Goal: Task Accomplishment & Management: Manage account settings

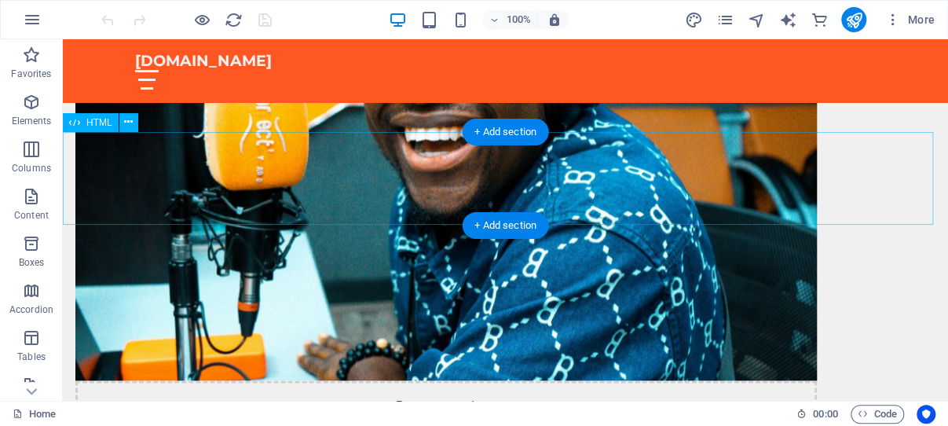
scroll to position [749, 0]
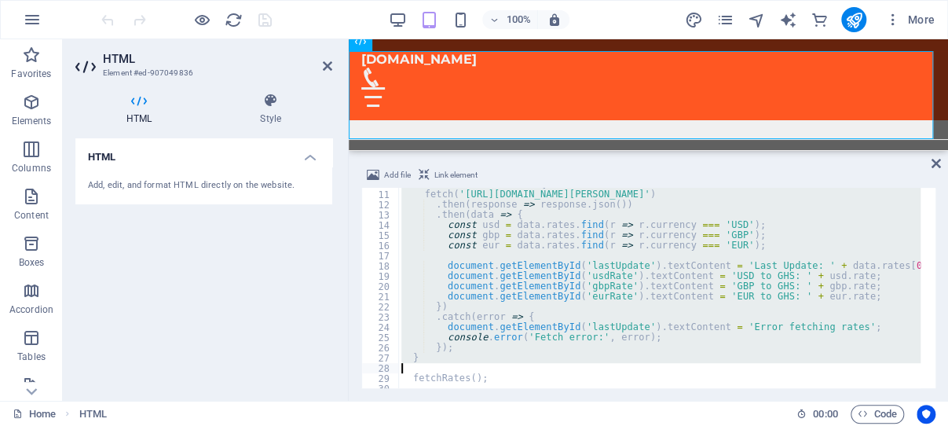
scroll to position [141, 0]
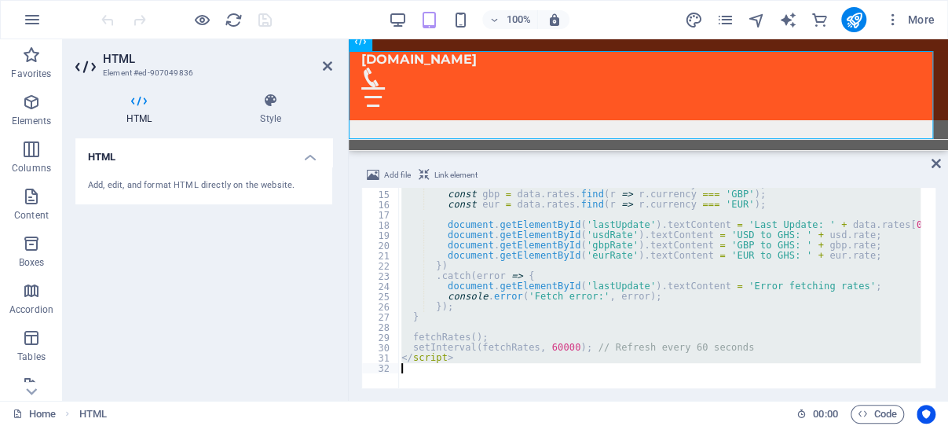
drag, startPoint x: 404, startPoint y: 192, endPoint x: 659, endPoint y: 401, distance: 330.3
click at [659, 388] on div "const usd = data . rates . find ( r => r . currency === 'USD' ) ; const gbp = d…" at bounding box center [659, 288] width 522 height 200
type textarea "</script>"
paste textarea
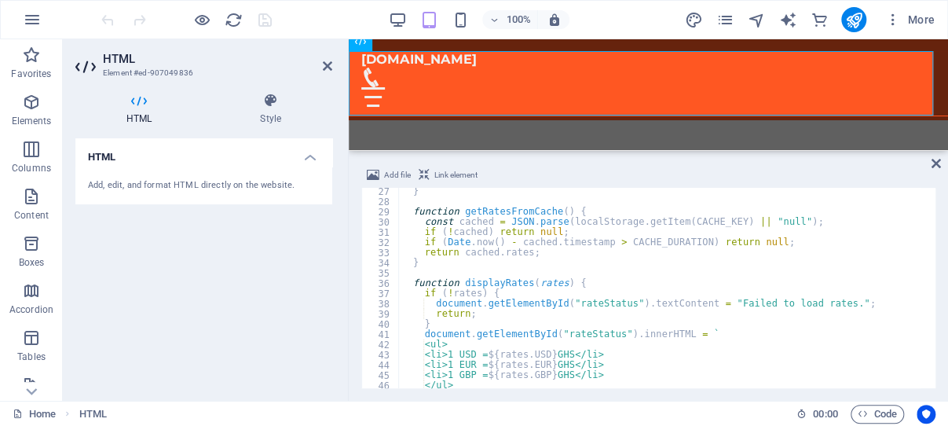
scroll to position [267, 0]
drag, startPoint x: 325, startPoint y: 63, endPoint x: 259, endPoint y: 21, distance: 78.0
click at [325, 63] on icon at bounding box center [327, 66] width 9 height 13
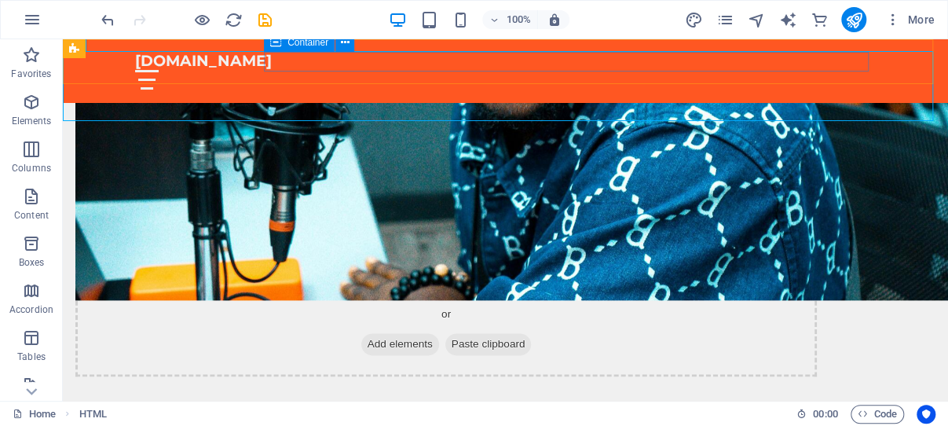
scroll to position [820, 0]
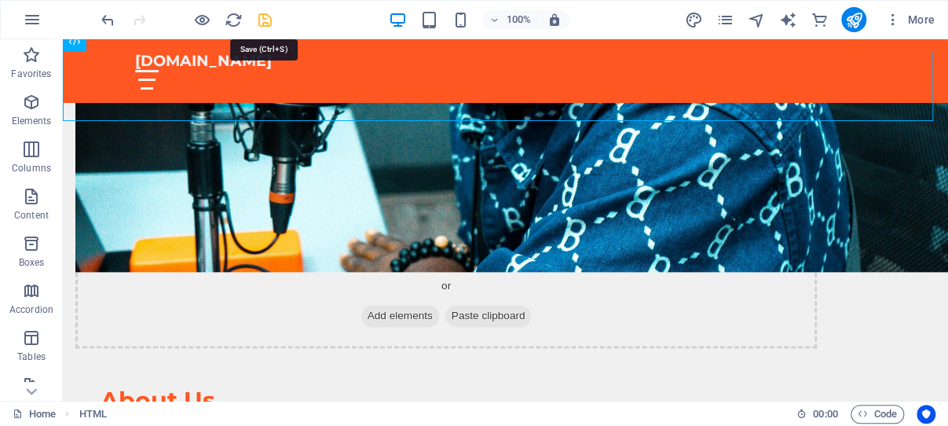
click at [0, 0] on icon "save" at bounding box center [0, 0] width 0 height 0
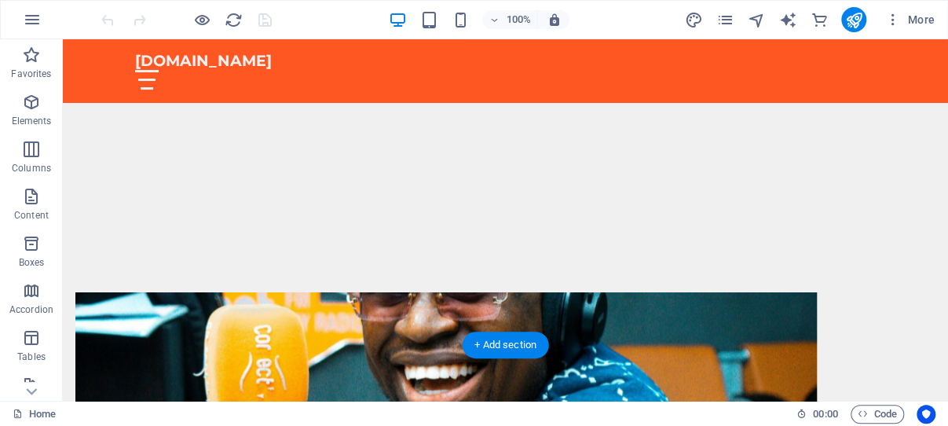
scroll to position [749, 0]
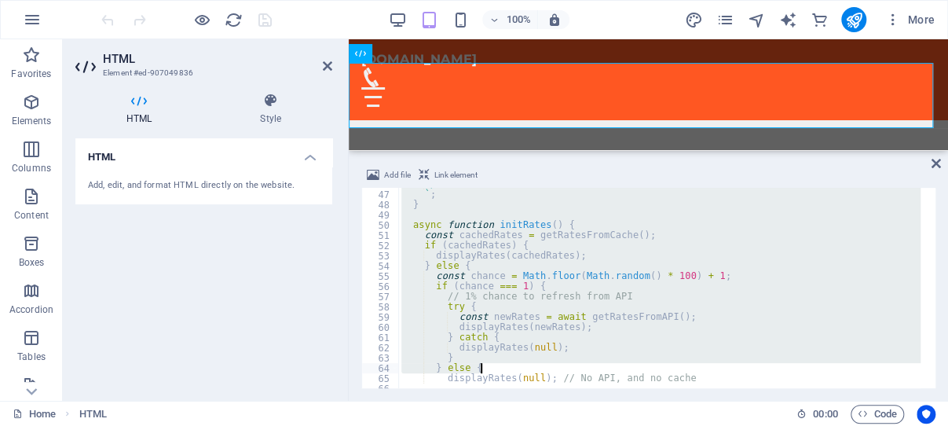
scroll to position [550, 0]
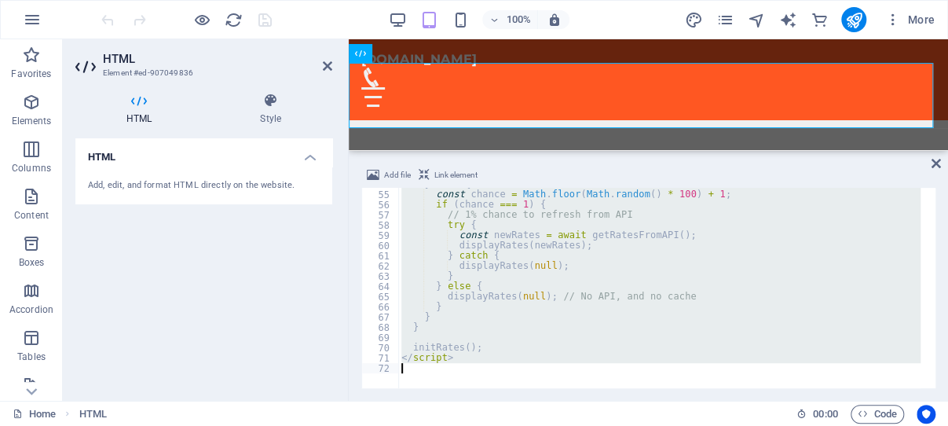
drag, startPoint x: 400, startPoint y: 193, endPoint x: 761, endPoint y: 391, distance: 411.1
click at [760, 388] on div "} else { const chance = Math . floor ( Math . random ( ) * 100 ) + 1 ; if ( cha…" at bounding box center [659, 288] width 522 height 200
type textarea "</script>"
paste textarea
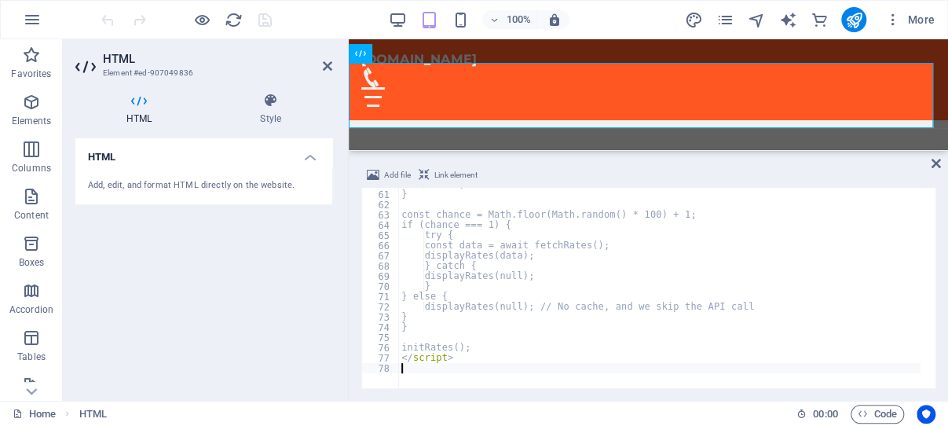
scroll to position [596, 0]
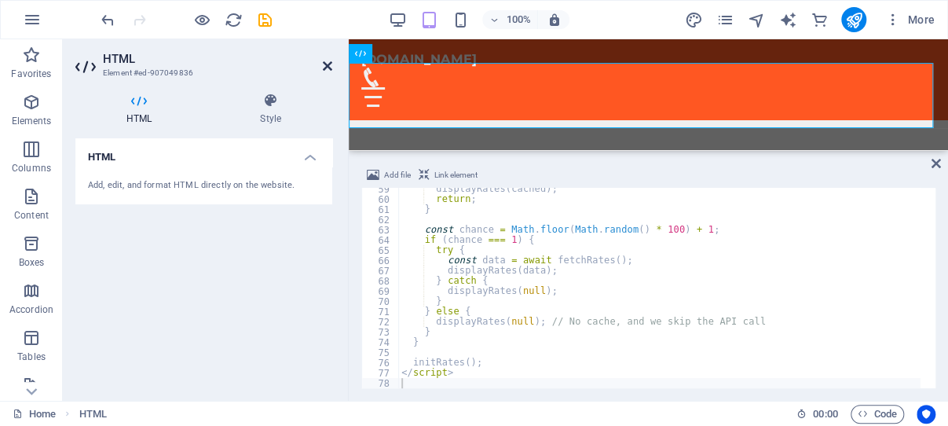
drag, startPoint x: 327, startPoint y: 66, endPoint x: 262, endPoint y: 26, distance: 75.8
click at [327, 66] on icon at bounding box center [327, 66] width 9 height 13
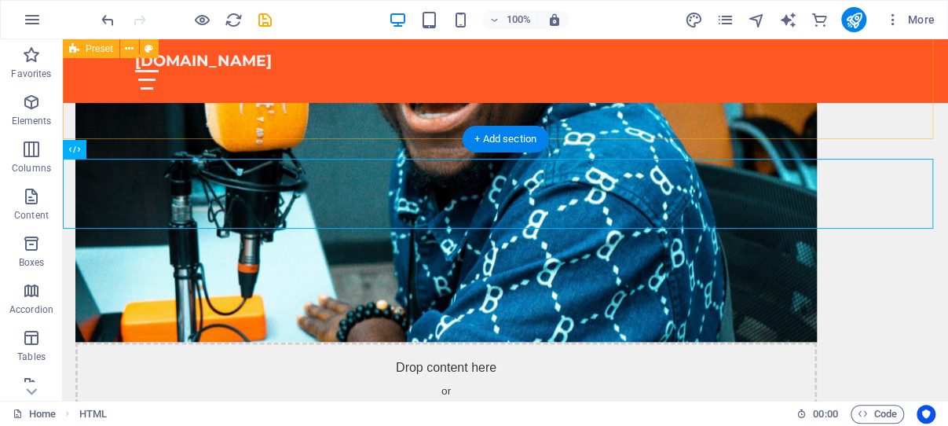
scroll to position [713, 0]
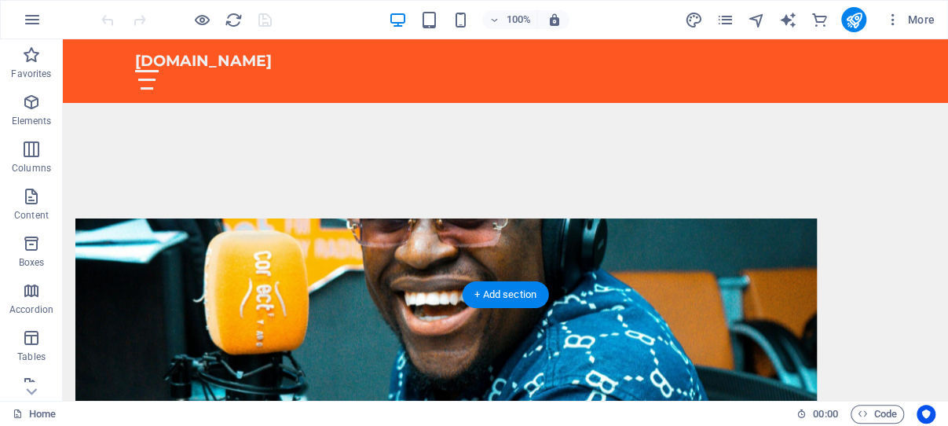
scroll to position [666, 0]
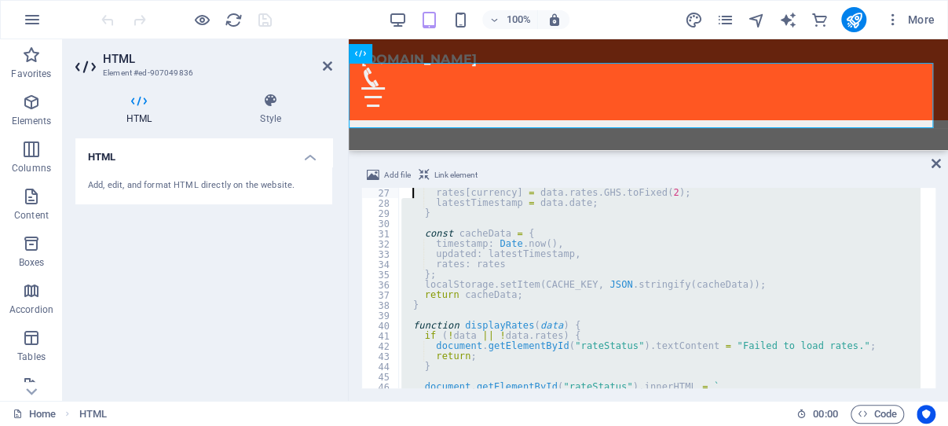
scroll to position [0, 0]
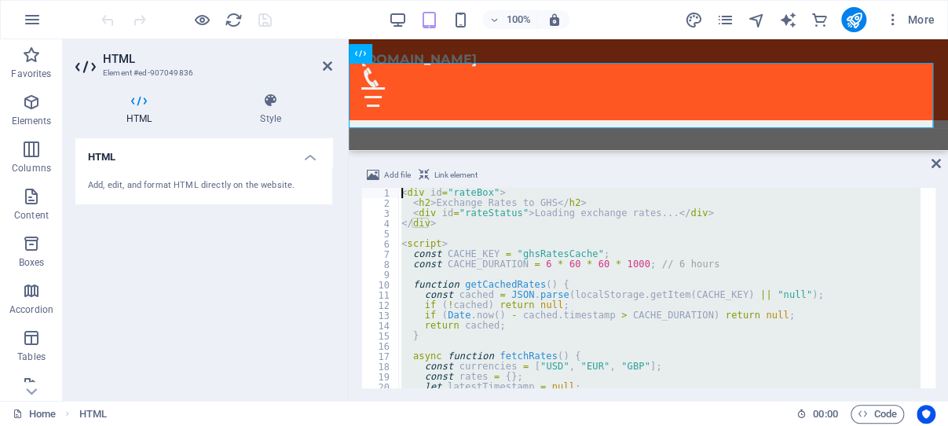
drag, startPoint x: 529, startPoint y: 372, endPoint x: 407, endPoint y: 133, distance: 268.3
click at [407, 188] on div "< div id = "rateBox" > < h2 > Exchange Rates to GHS </ h2 > < div id = "rateSta…" at bounding box center [659, 288] width 522 height 200
type textarea "<div id="rateBox"> <h2>Exchange Rates to GHS</h2>"
paste textarea
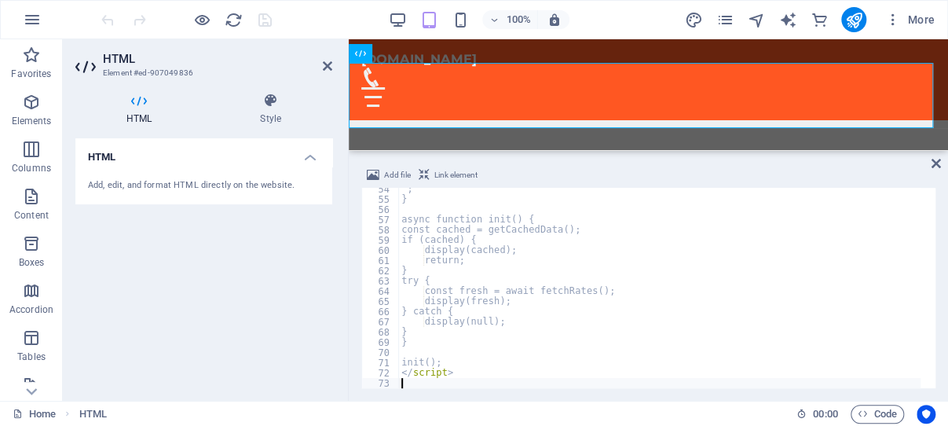
scroll to position [545, 0]
click at [327, 65] on icon at bounding box center [327, 66] width 9 height 13
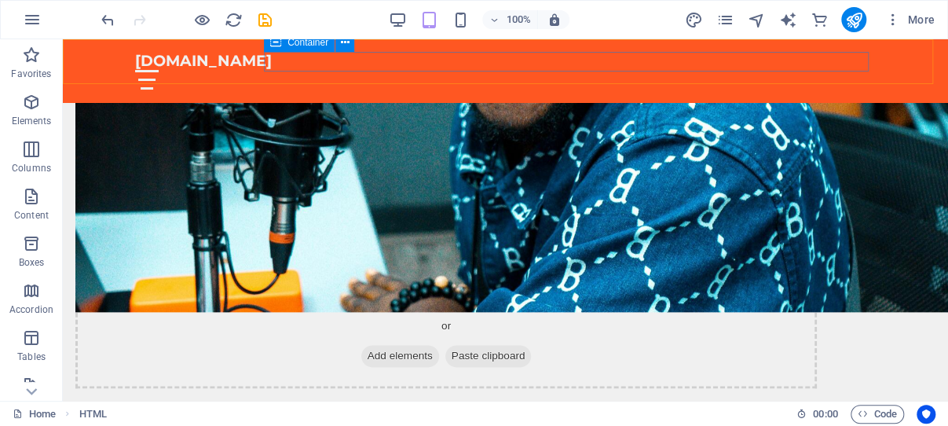
scroll to position [879, 0]
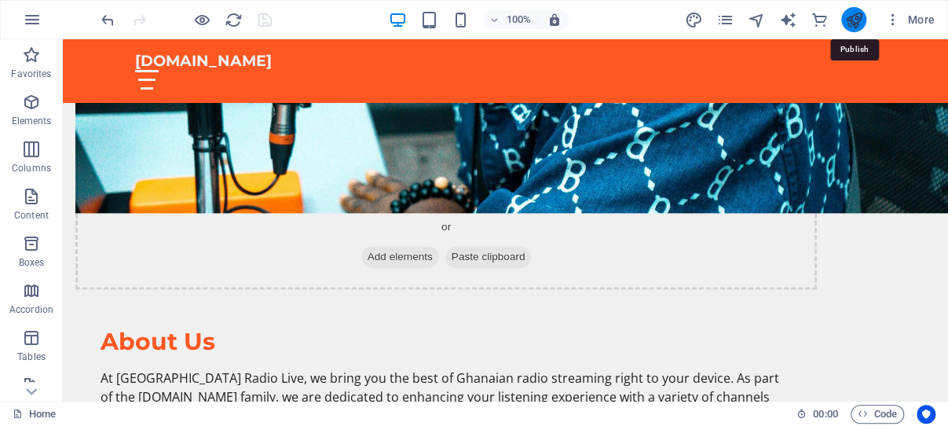
click at [856, 16] on icon "publish" at bounding box center [853, 20] width 18 height 18
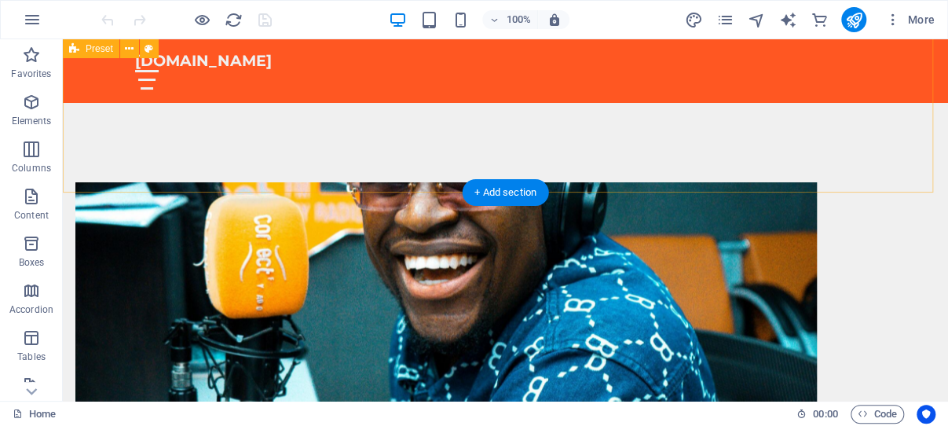
scroll to position [666, 0]
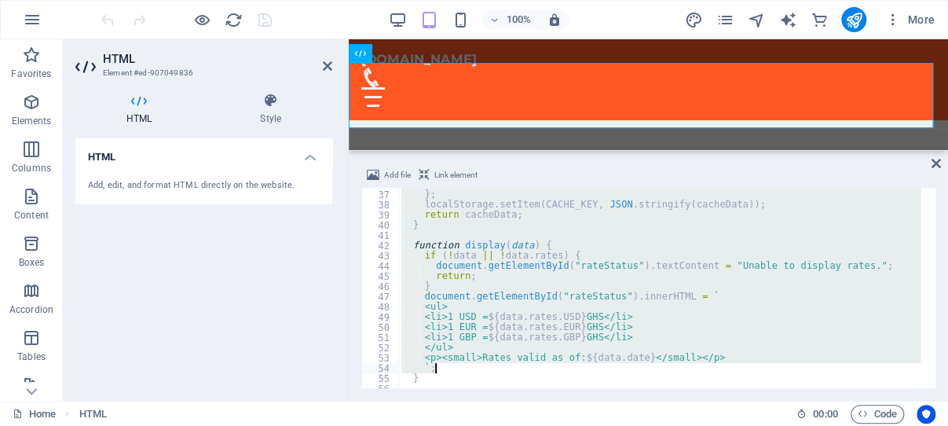
scroll to position [570, 0]
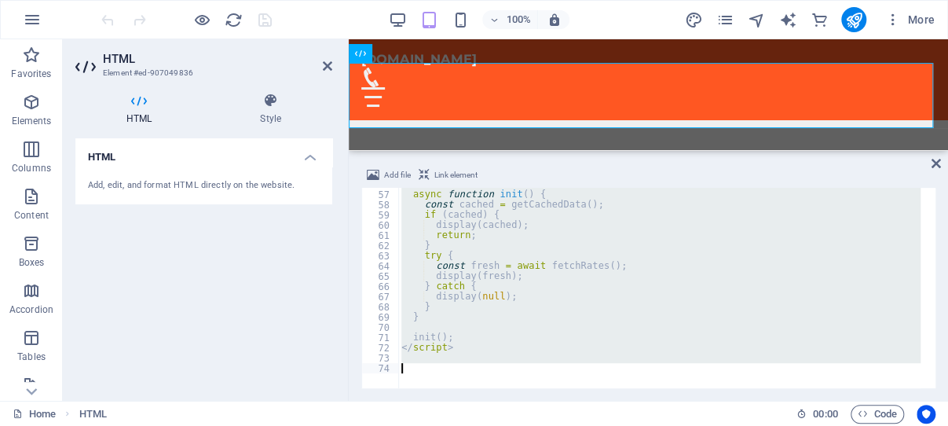
drag, startPoint x: 403, startPoint y: 192, endPoint x: 705, endPoint y: 412, distance: 373.7
click at [705, 388] on div "async function init ( ) { const cached = getCachedData ( ) ; if ( cached ) { di…" at bounding box center [659, 288] width 522 height 200
paste textarea
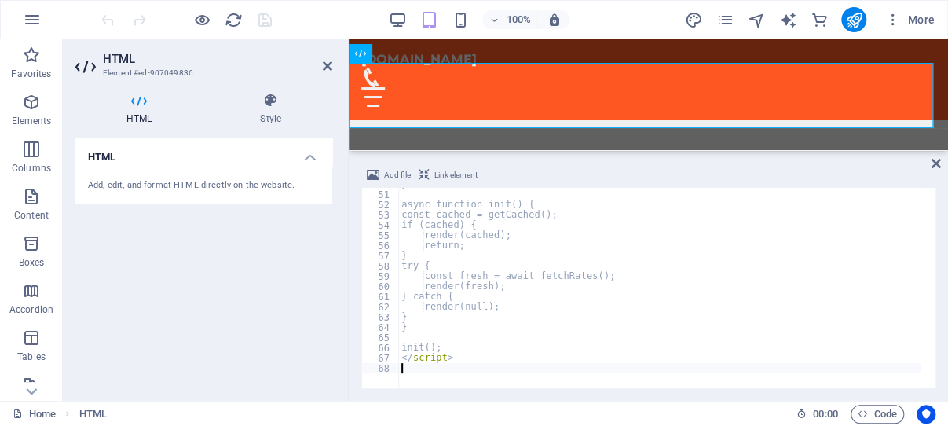
scroll to position [509, 0]
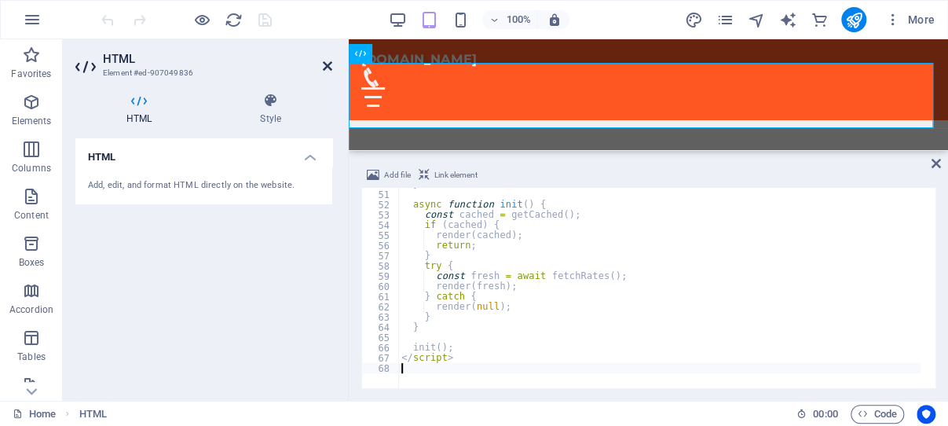
click at [327, 64] on icon at bounding box center [327, 66] width 9 height 13
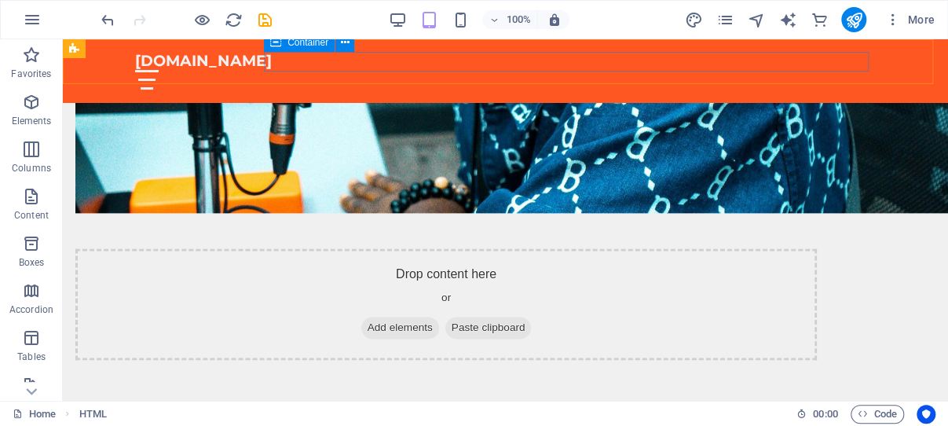
scroll to position [879, 0]
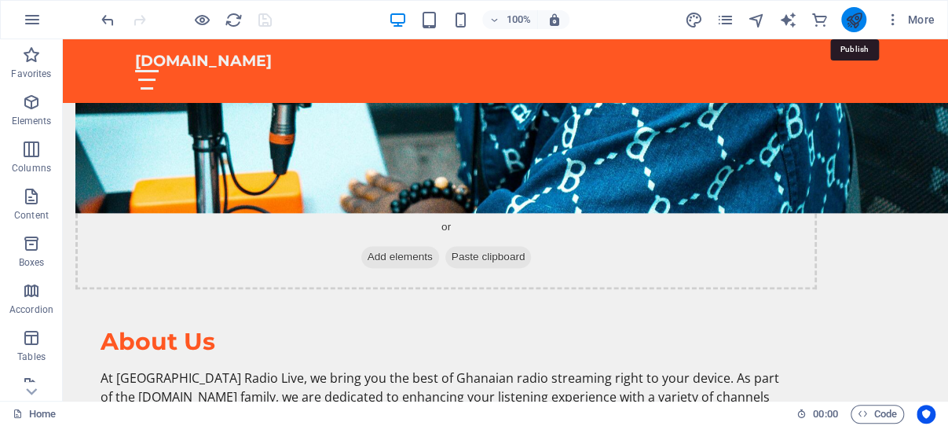
click at [853, 17] on icon "publish" at bounding box center [853, 20] width 18 height 18
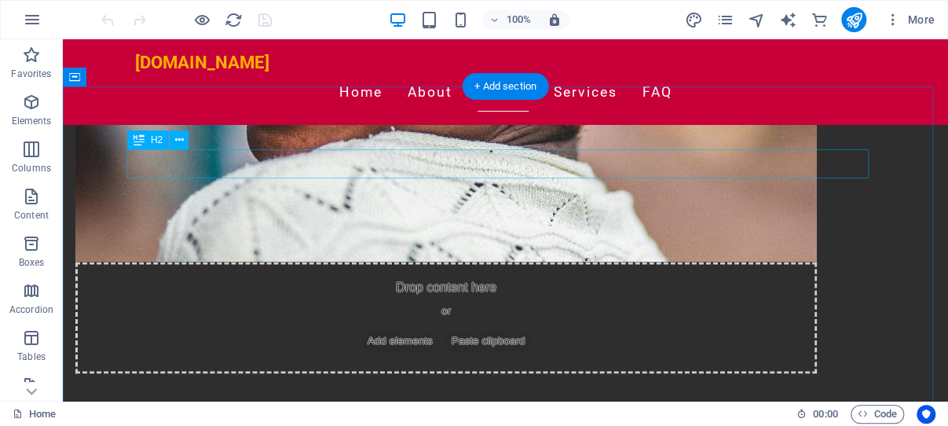
scroll to position [749, 0]
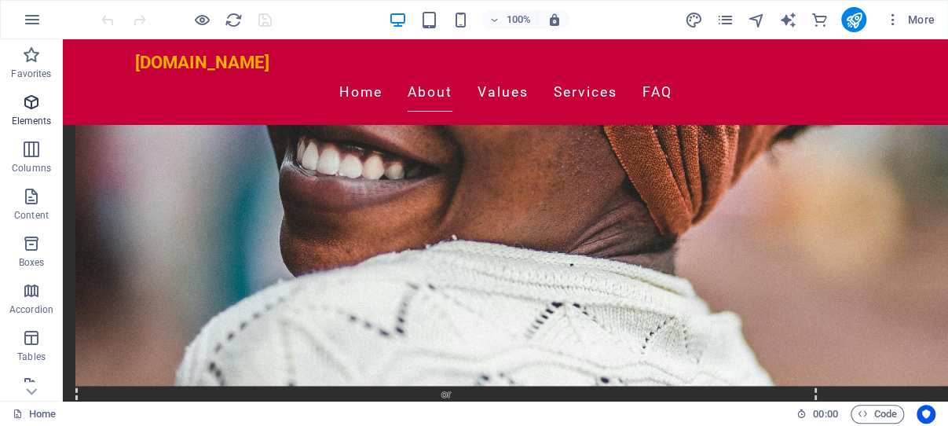
click at [31, 101] on icon "button" at bounding box center [31, 102] width 19 height 19
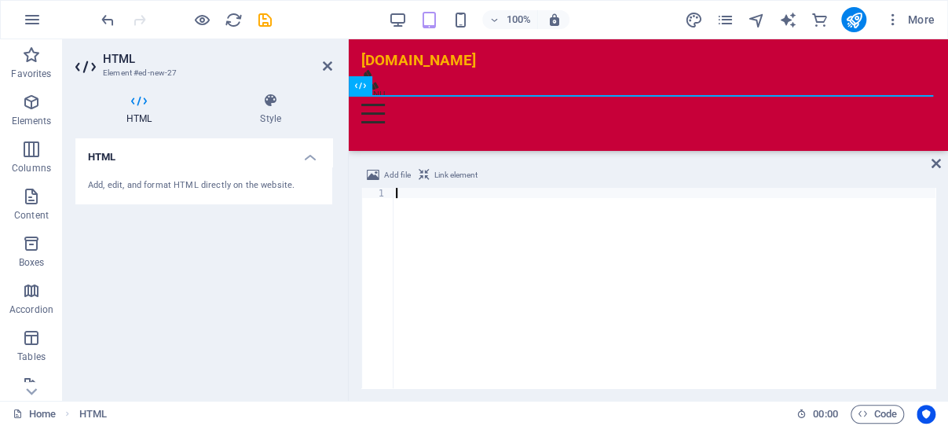
scroll to position [1484, 0]
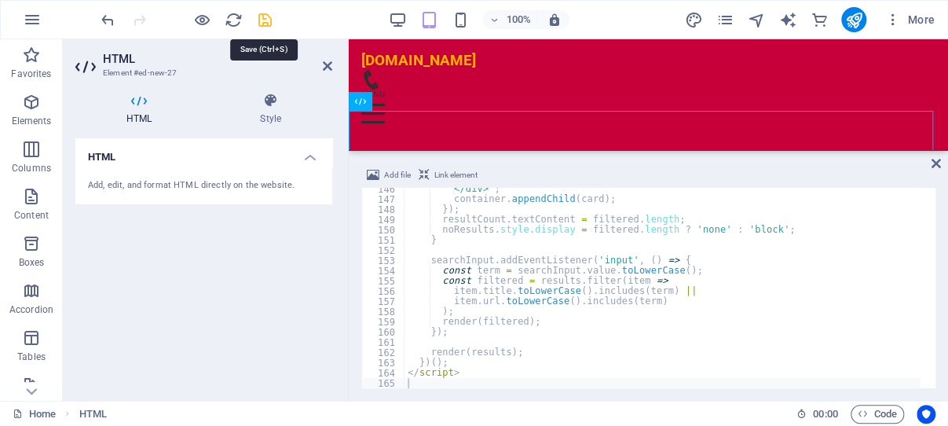
drag, startPoint x: 265, startPoint y: 20, endPoint x: 214, endPoint y: 26, distance: 51.4
click at [265, 20] on icon "save" at bounding box center [265, 20] width 18 height 18
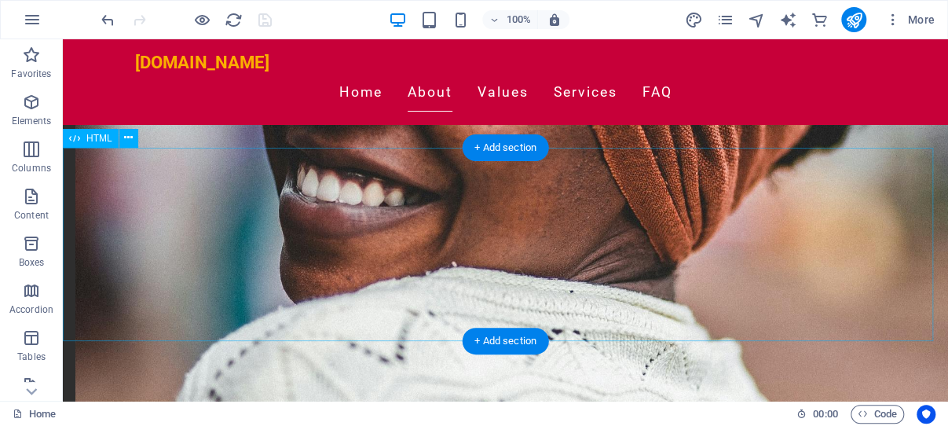
scroll to position [713, 0]
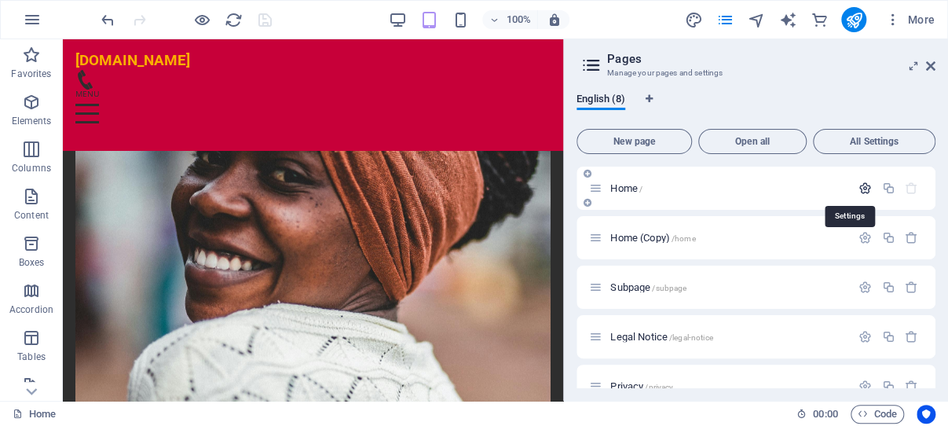
click at [858, 184] on icon "button" at bounding box center [864, 187] width 13 height 13
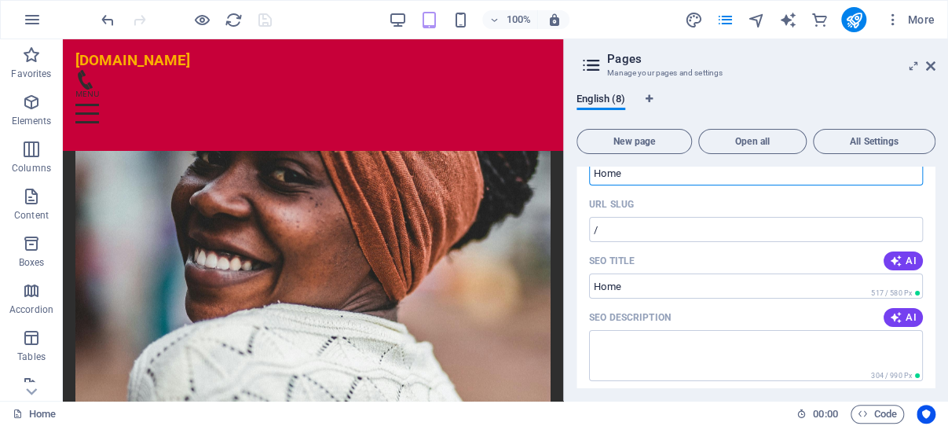
scroll to position [150, 0]
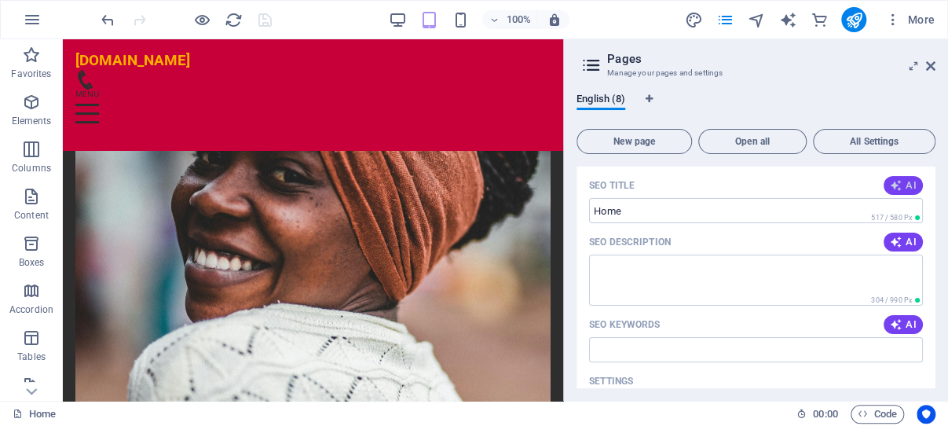
click at [893, 181] on span "AI" at bounding box center [903, 185] width 27 height 13
type input "Live Kenyan Radio - Stream Now!"
click at [890, 245] on span "AI" at bounding box center [903, 242] width 27 height 13
type textarea "Tune in to [GEOGRAPHIC_DATA]Radio-Live for crystal-clear streaming of your favo…"
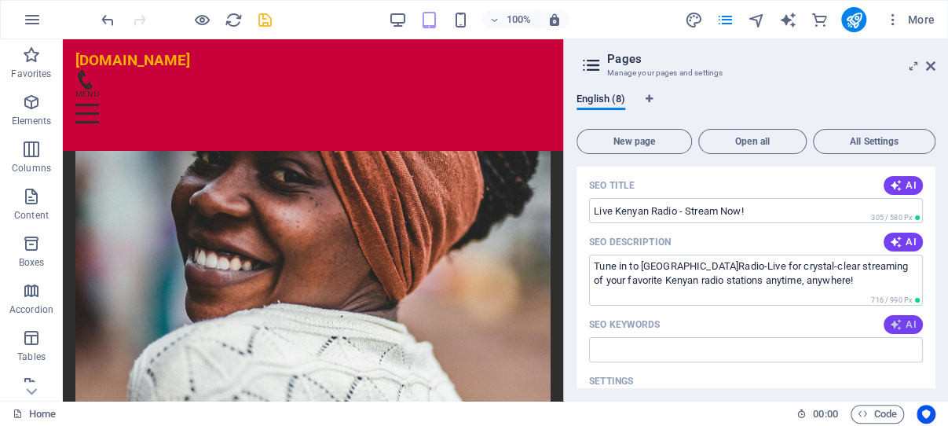
click at [890, 331] on span "AI" at bounding box center [903, 324] width 27 height 13
type input "Kenya live radio, streaming Kenyan radio stations, high-quality audio streaming…"
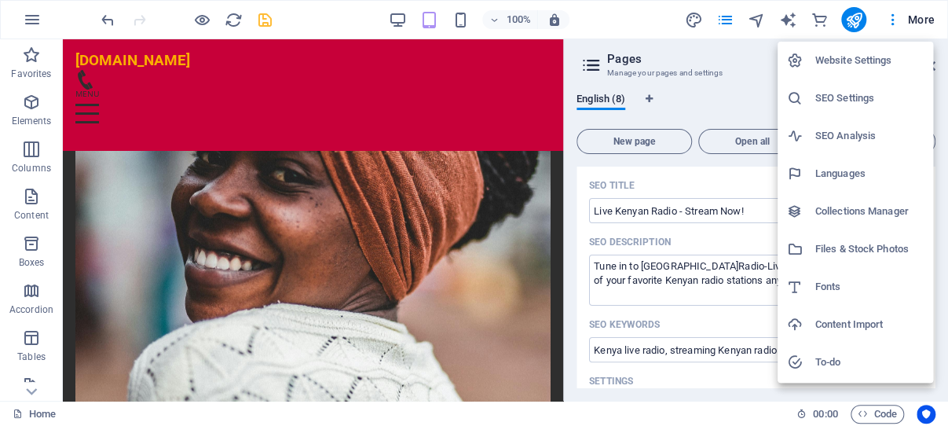
click at [856, 57] on h6 "Website Settings" at bounding box center [869, 60] width 108 height 19
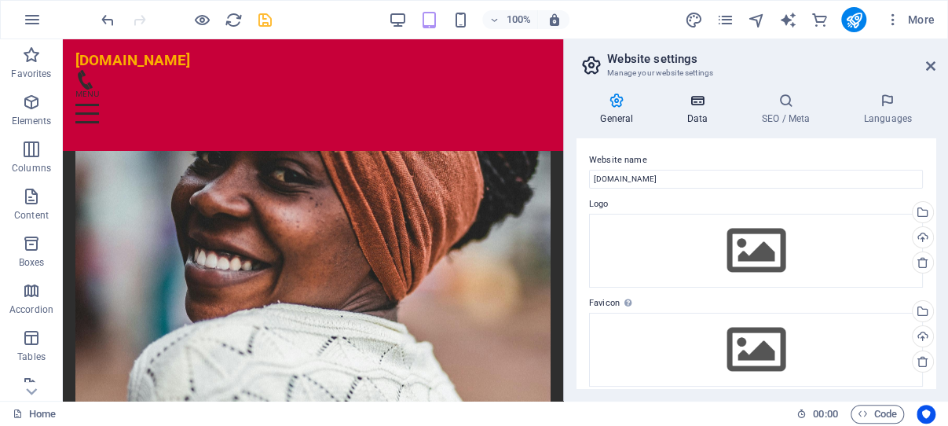
click at [697, 104] on icon at bounding box center [697, 101] width 68 height 16
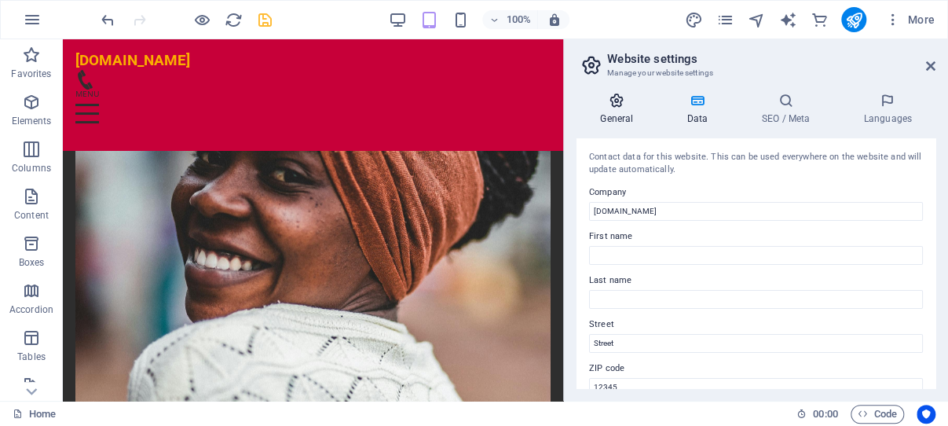
click at [615, 97] on icon at bounding box center [616, 101] width 80 height 16
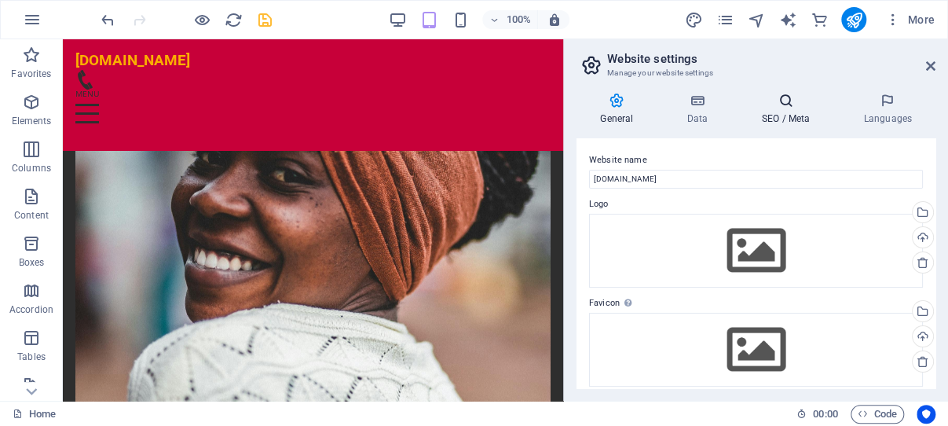
click at [784, 100] on icon at bounding box center [785, 101] width 96 height 16
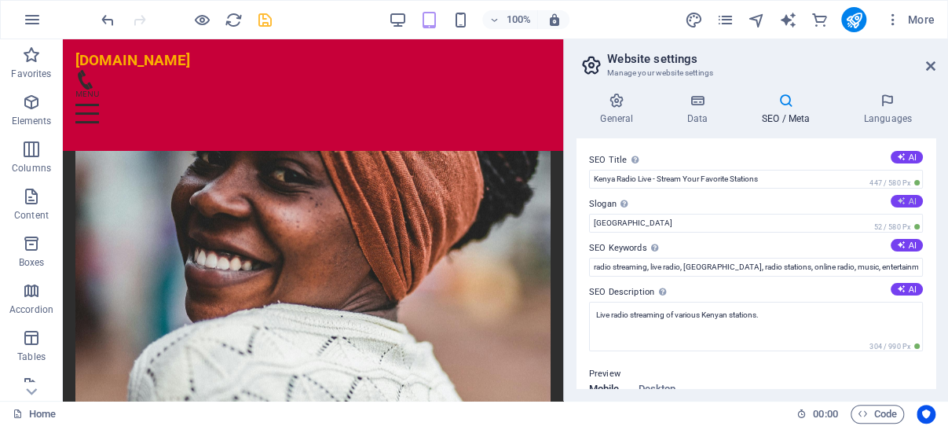
click at [897, 199] on icon at bounding box center [901, 200] width 9 height 9
type input "Discover Kenyas Sounds, Anytime, Anywhere!"
click at [893, 242] on button "AI" at bounding box center [906, 245] width 32 height 13
type input "Kenya live radio, streaming Kenyan radio stations, free radio streaming, high-q…"
click at [897, 287] on icon at bounding box center [901, 288] width 9 height 9
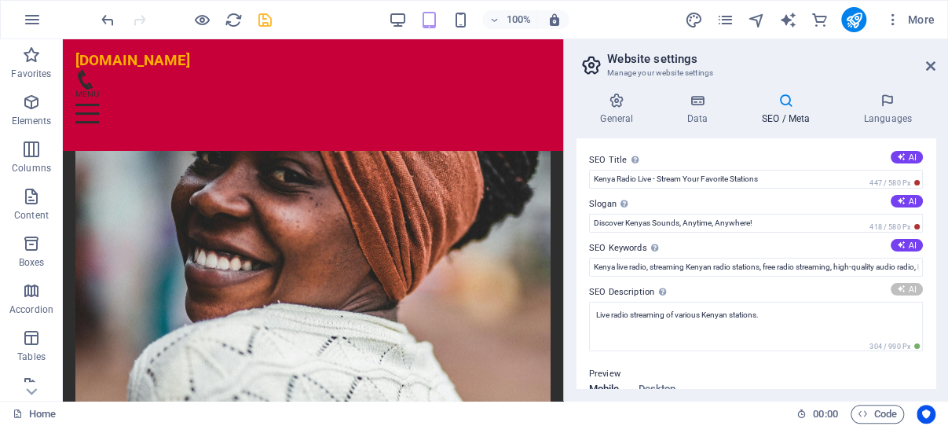
type textarea "Tune in to [GEOGRAPHIC_DATA]Radio-Live for crystal-clear broadcasts of your fav…"
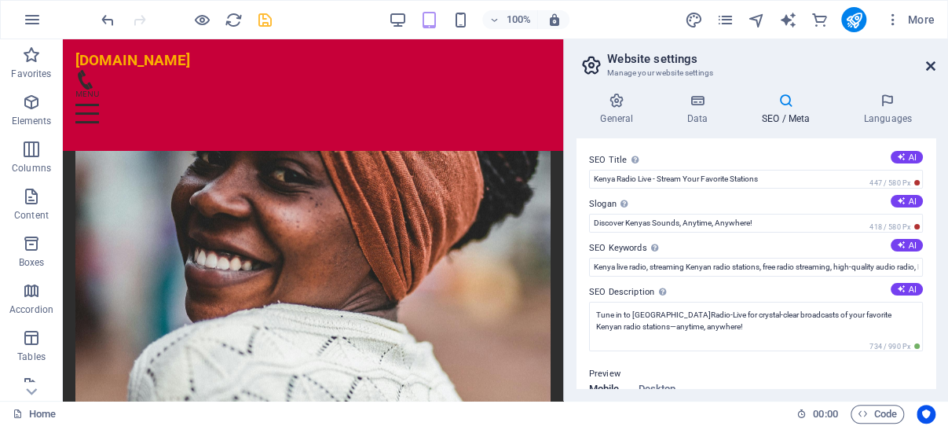
click at [929, 64] on icon at bounding box center [930, 66] width 9 height 13
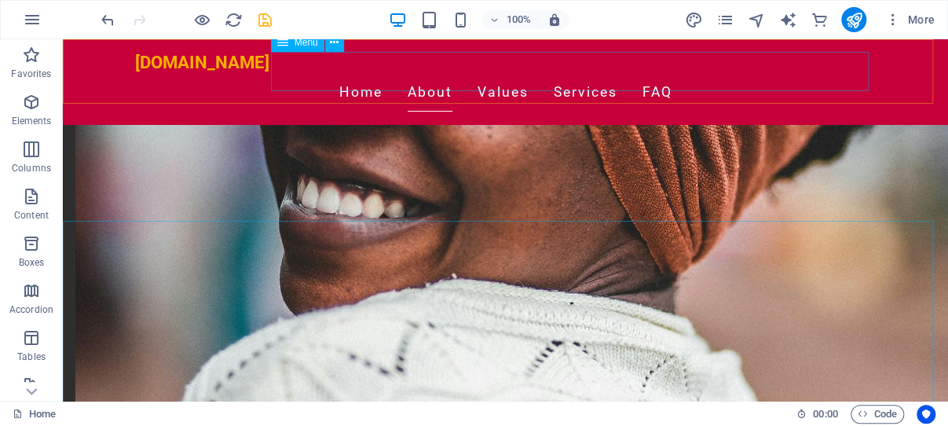
scroll to position [713, 0]
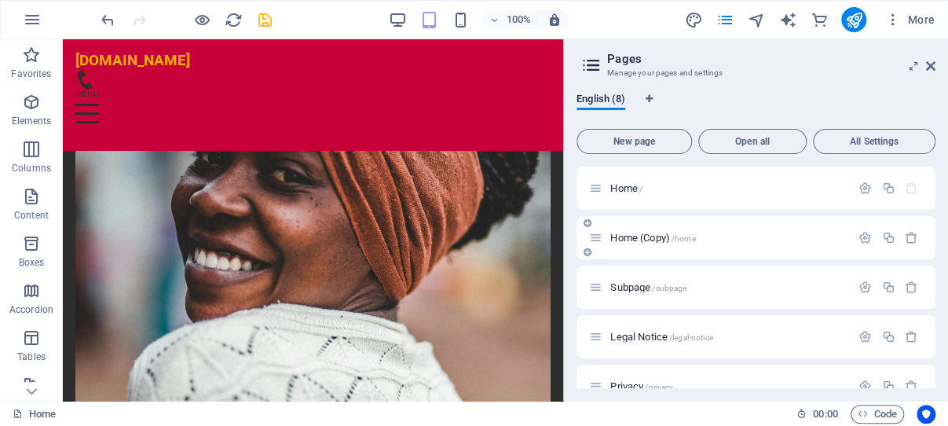
click at [641, 240] on span "Home (Copy) /home" at bounding box center [652, 238] width 85 height 12
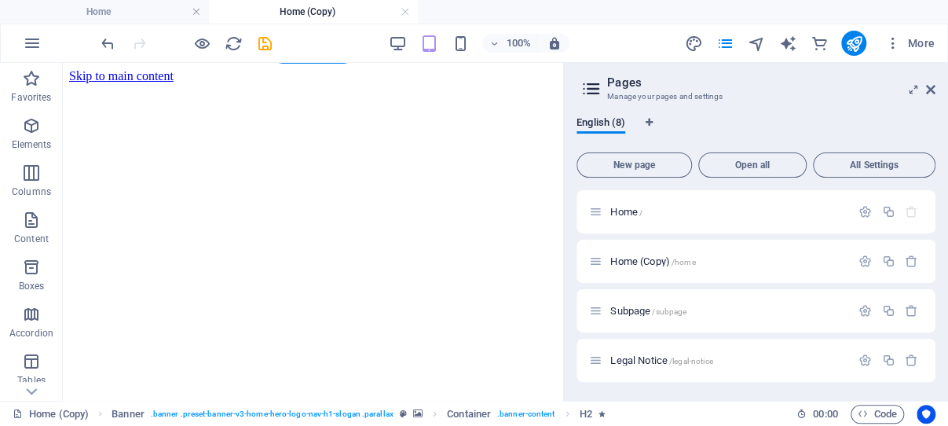
scroll to position [333, 0]
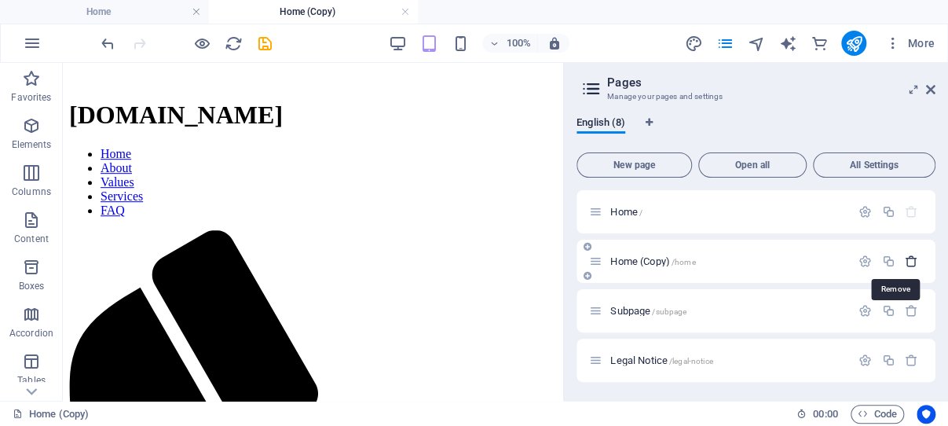
click at [904, 258] on icon "button" at bounding box center [910, 260] width 13 height 13
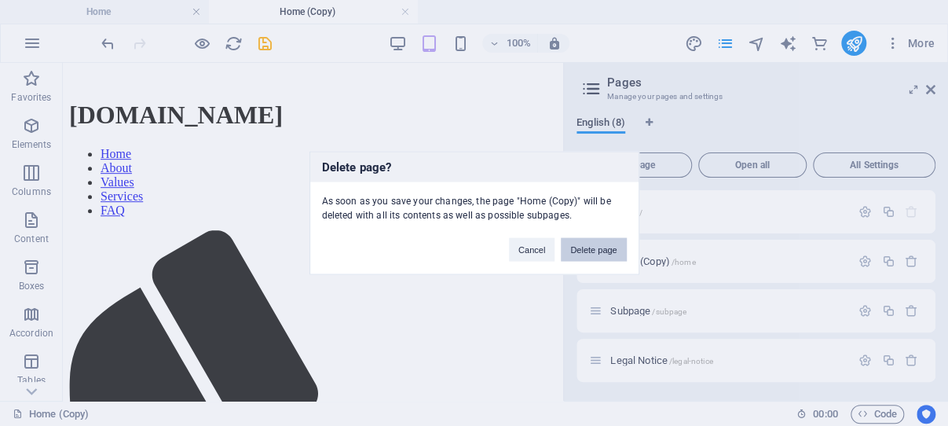
click at [591, 247] on button "Delete page" at bounding box center [593, 250] width 65 height 24
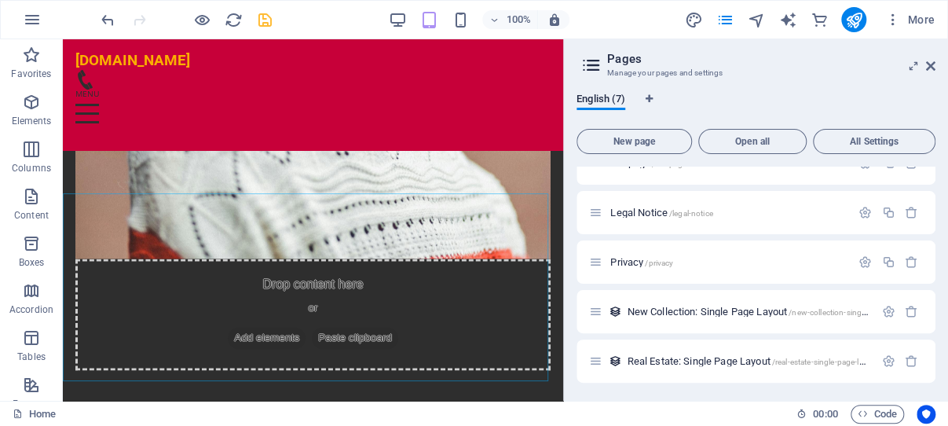
scroll to position [0, 0]
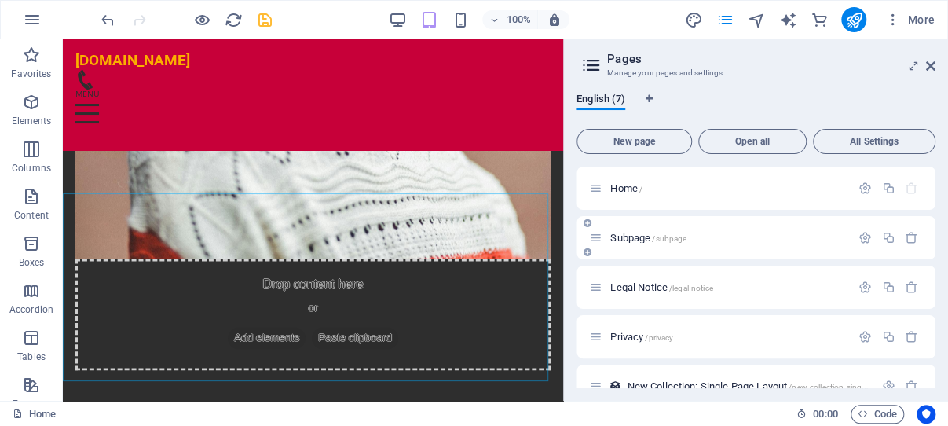
click at [653, 235] on span "/subpage" at bounding box center [669, 238] width 35 height 9
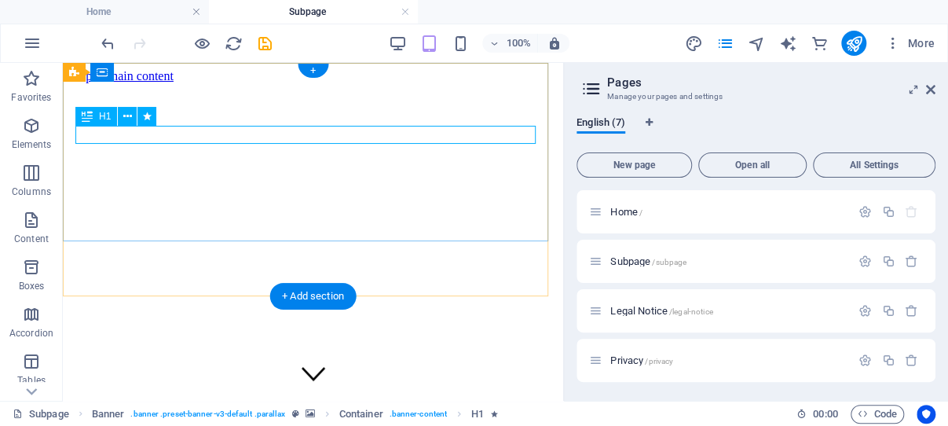
click at [309, 411] on div "PROFESSIONAL STYLES & CUTS" at bounding box center [313, 425] width 488 height 29
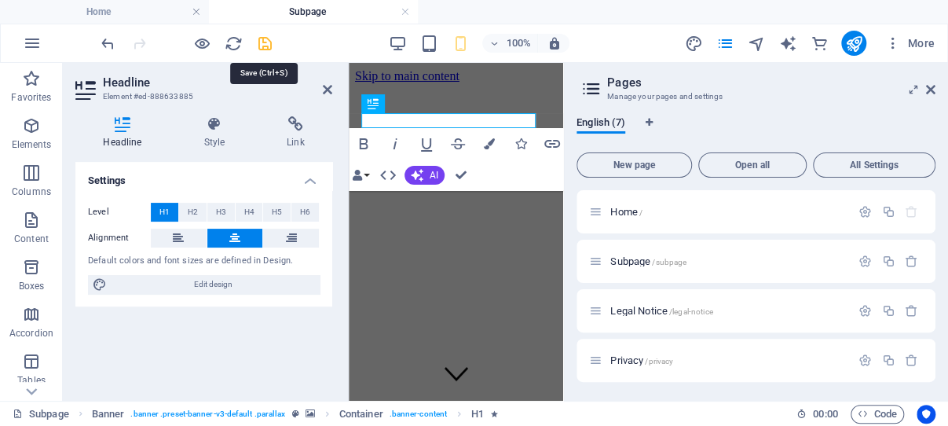
drag, startPoint x: 265, startPoint y: 41, endPoint x: 437, endPoint y: 71, distance: 174.5
click at [265, 41] on icon "save" at bounding box center [265, 44] width 18 height 18
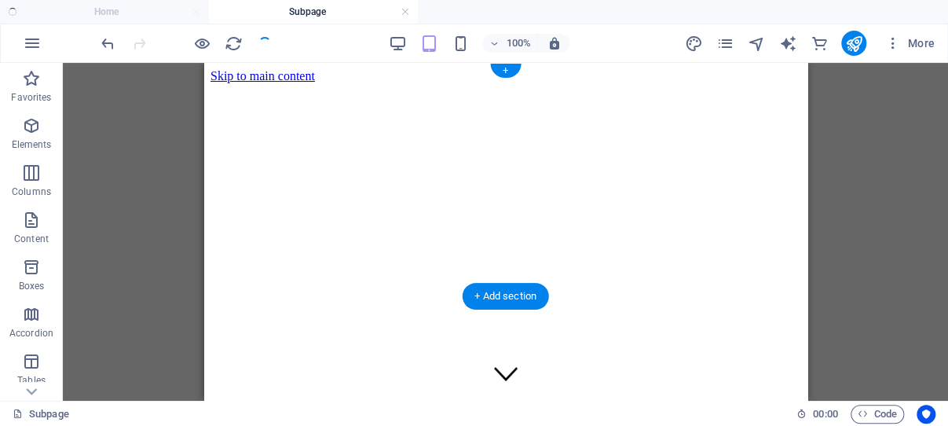
click at [244, 83] on figure at bounding box center [505, 83] width 590 height 0
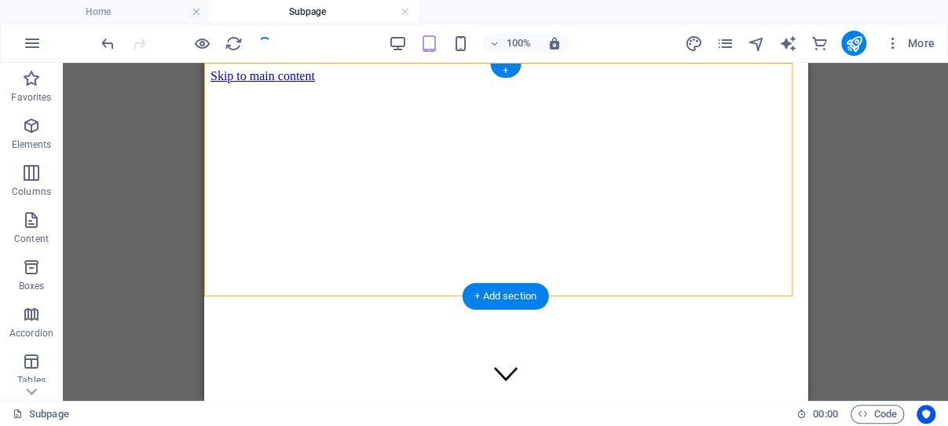
click at [244, 83] on figure at bounding box center [505, 83] width 590 height 0
select select "vh"
select select "%"
select select "px"
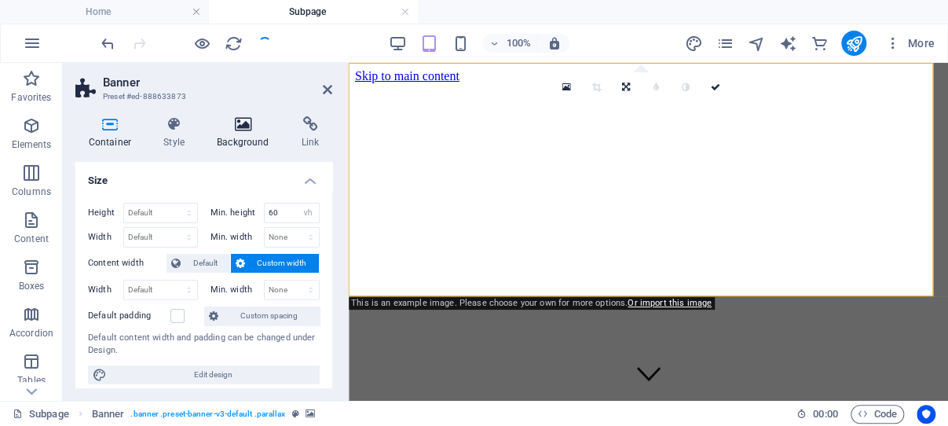
click at [247, 126] on icon at bounding box center [243, 124] width 79 height 16
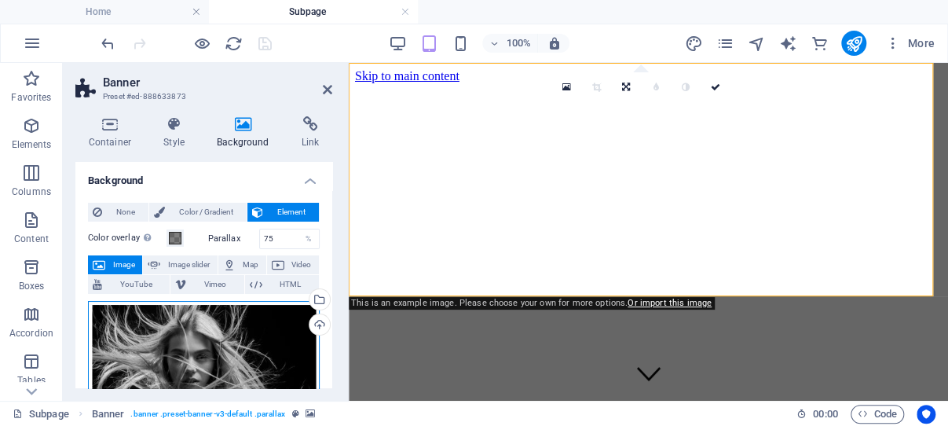
click at [175, 349] on div "Drag files here, click to choose files or select files from Files or our free s…" at bounding box center [204, 371] width 232 height 141
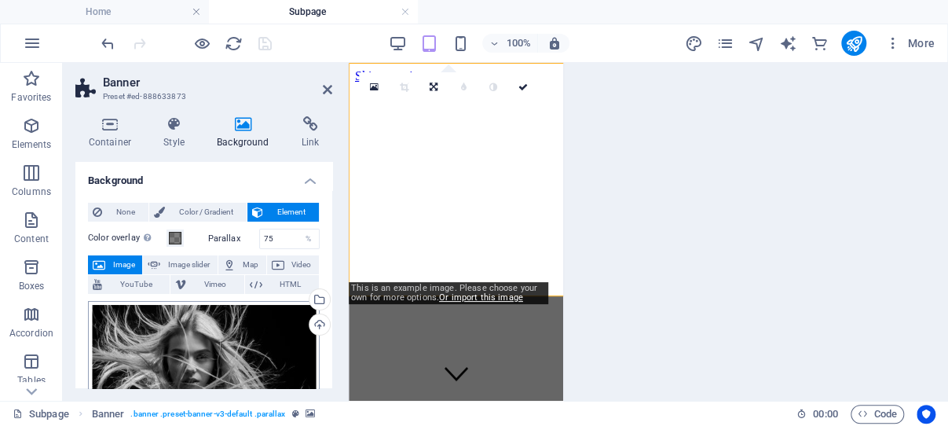
click at [175, 349] on body "[DOMAIN_NAME] Home Subpage Favorites Elements Columns Content Boxes Accordion T…" at bounding box center [474, 213] width 948 height 426
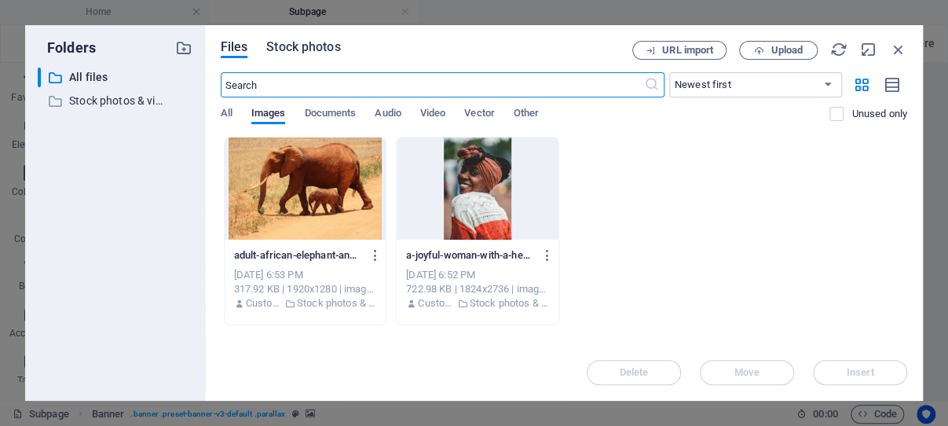
click at [306, 47] on span "Stock photos" at bounding box center [303, 47] width 74 height 19
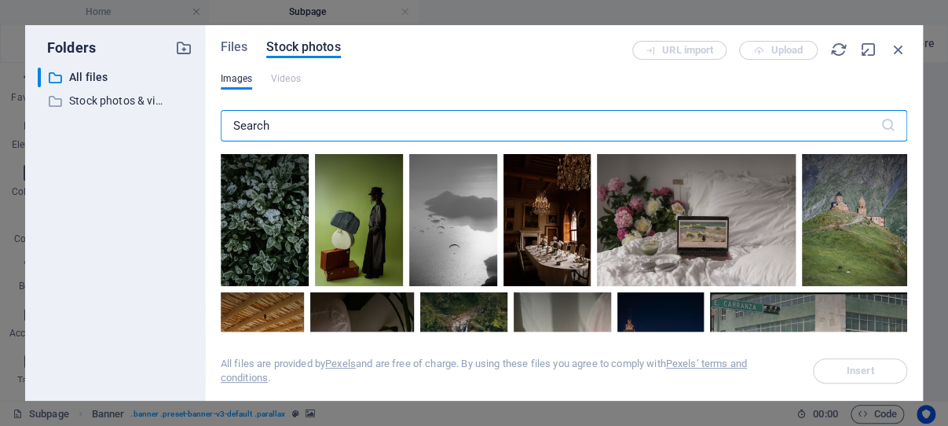
drag, startPoint x: 294, startPoint y: 122, endPoint x: 230, endPoint y: 119, distance: 63.7
click at [230, 119] on input "text" at bounding box center [550, 125] width 659 height 31
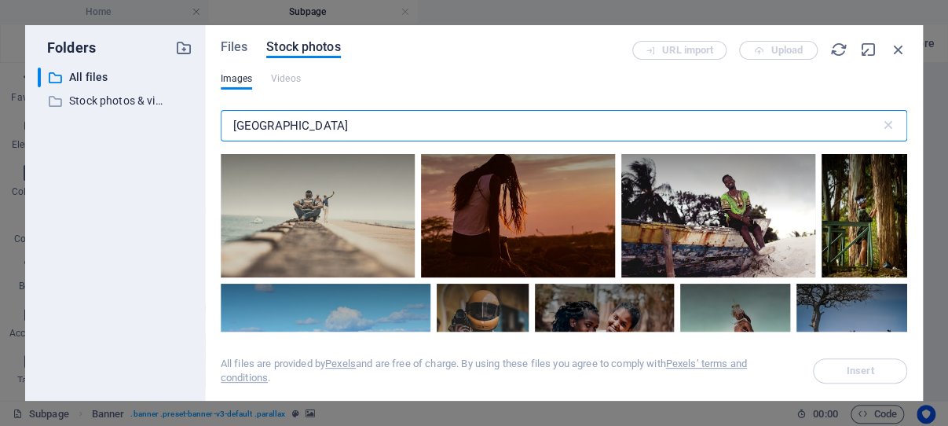
scroll to position [300, 0]
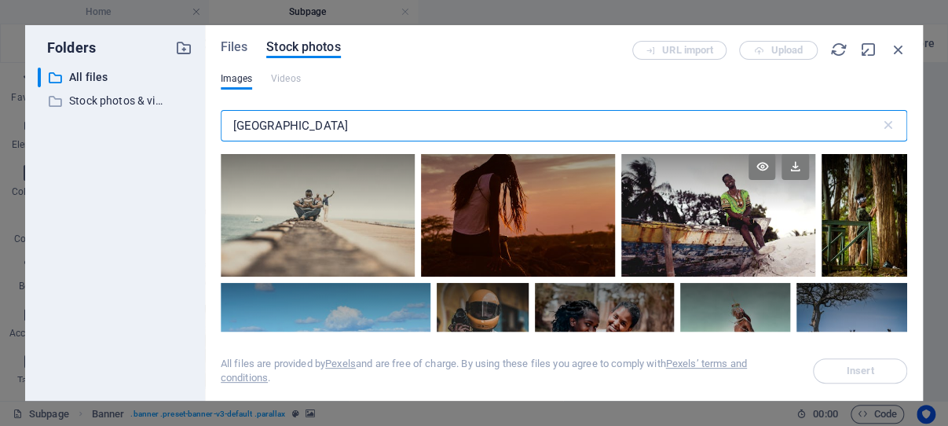
type input "[GEOGRAPHIC_DATA]"
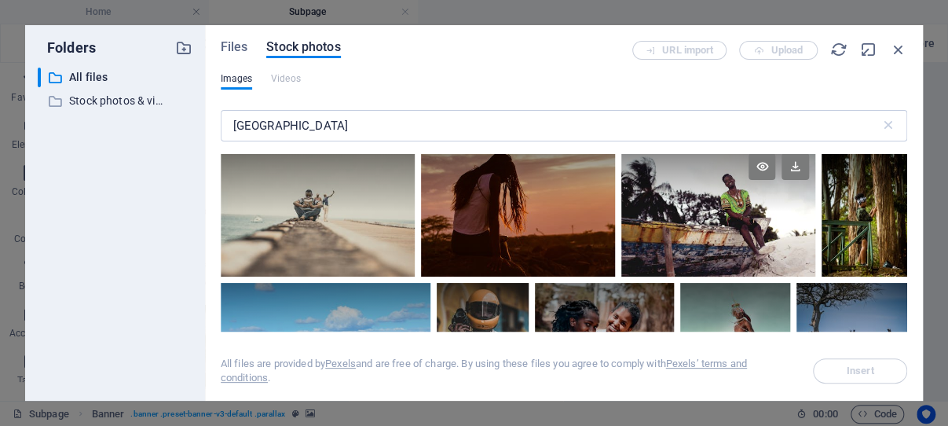
click at [715, 207] on div at bounding box center [718, 212] width 194 height 130
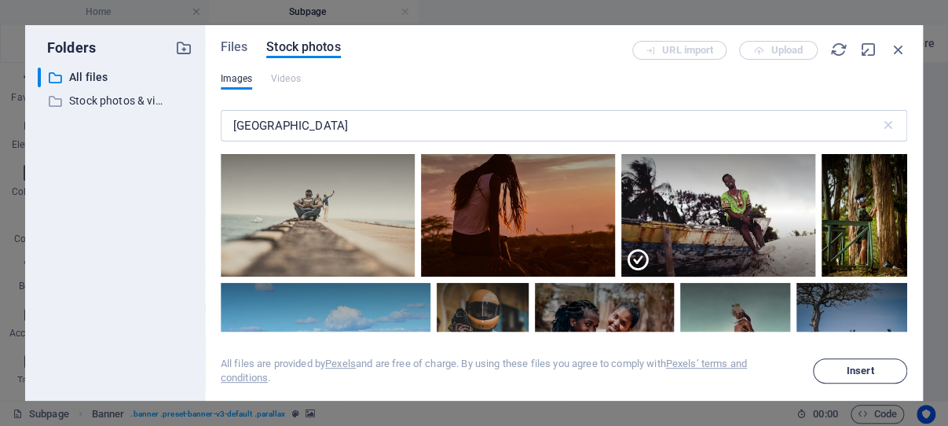
click at [855, 369] on span "Insert" at bounding box center [859, 370] width 27 height 9
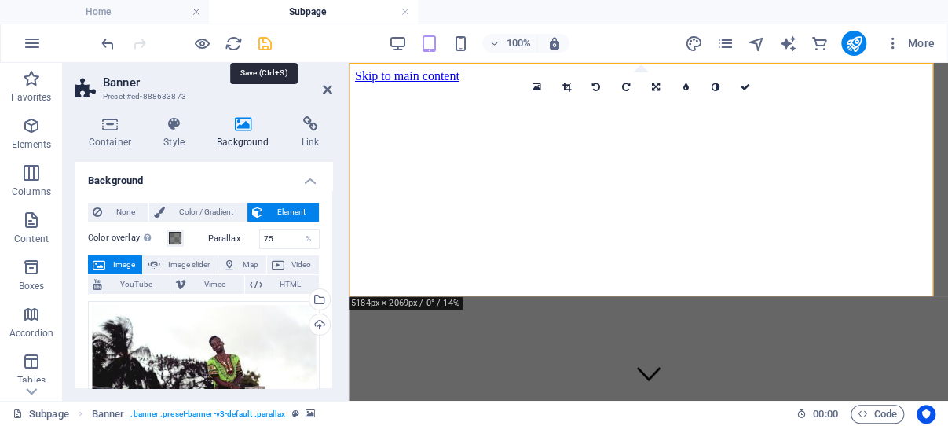
click at [264, 45] on icon "save" at bounding box center [265, 44] width 18 height 18
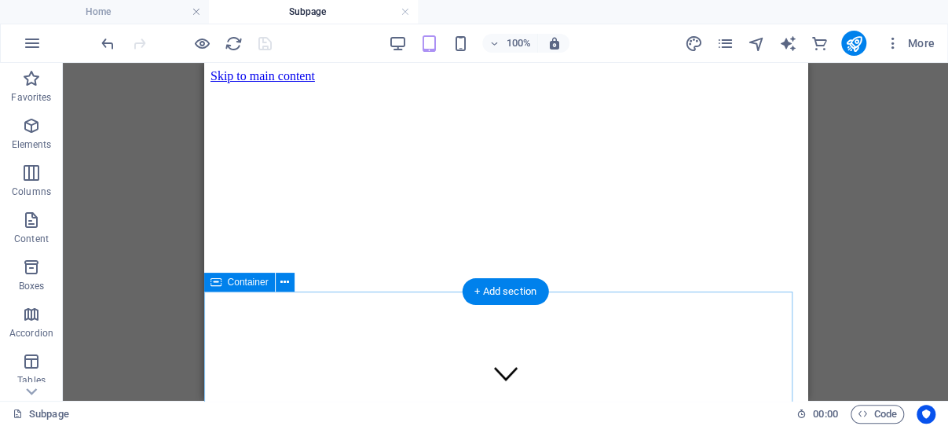
scroll to position [83, 0]
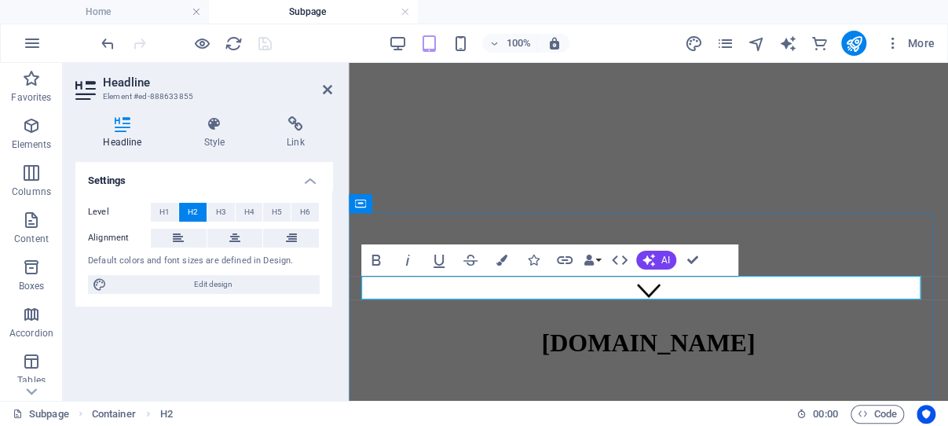
drag, startPoint x: 623, startPoint y: 283, endPoint x: 616, endPoint y: 285, distance: 8.0
drag, startPoint x: 526, startPoint y: 286, endPoint x: 528, endPoint y: 277, distance: 9.0
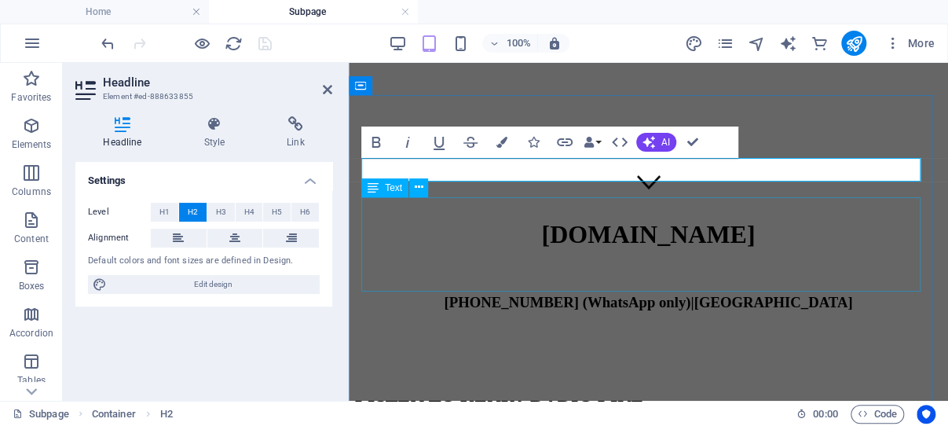
scroll to position [206, 0]
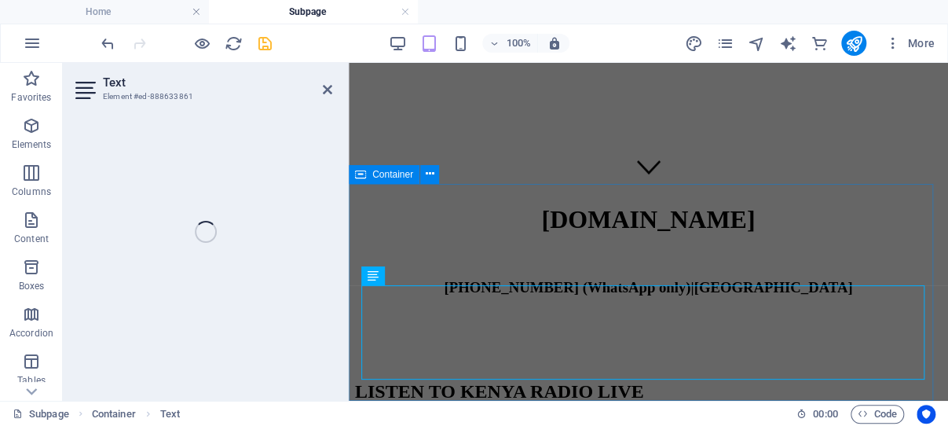
scroll to position [112, 0]
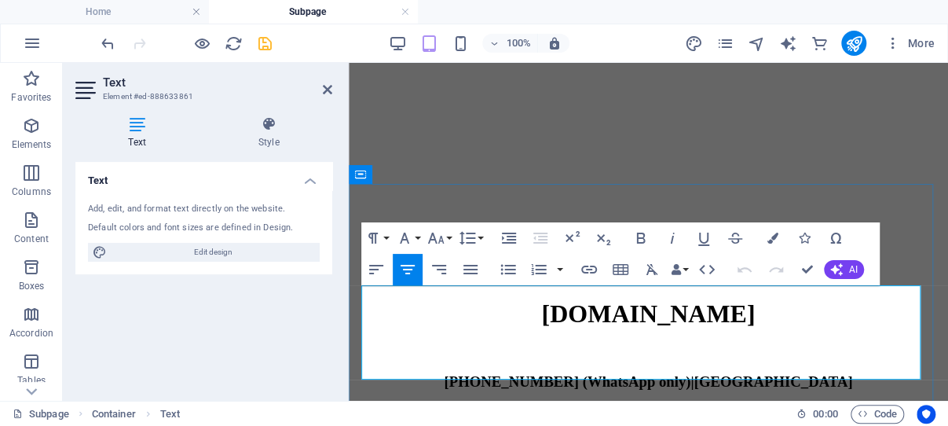
drag, startPoint x: 768, startPoint y: 367, endPoint x: 363, endPoint y: 297, distance: 410.4
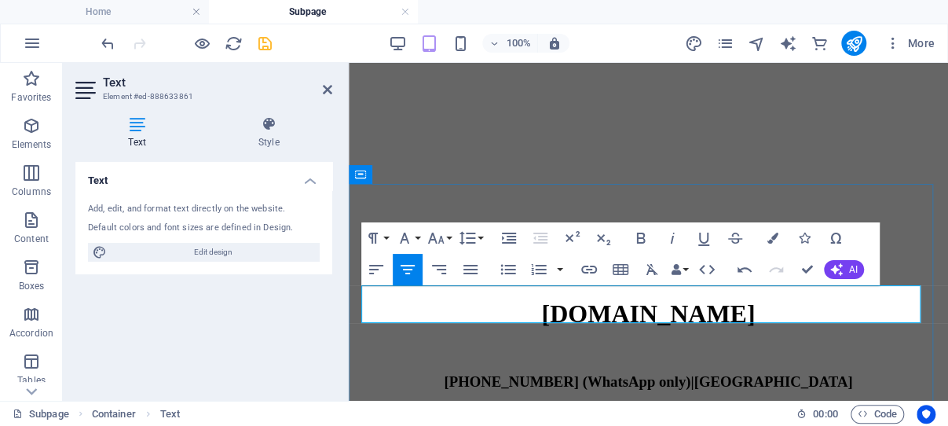
click at [265, 43] on icon "save" at bounding box center [265, 44] width 18 height 18
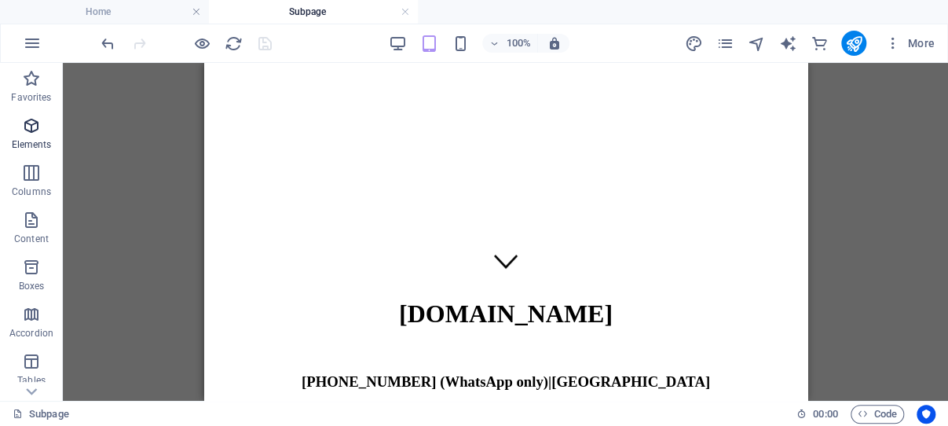
click at [35, 125] on icon "button" at bounding box center [31, 125] width 19 height 19
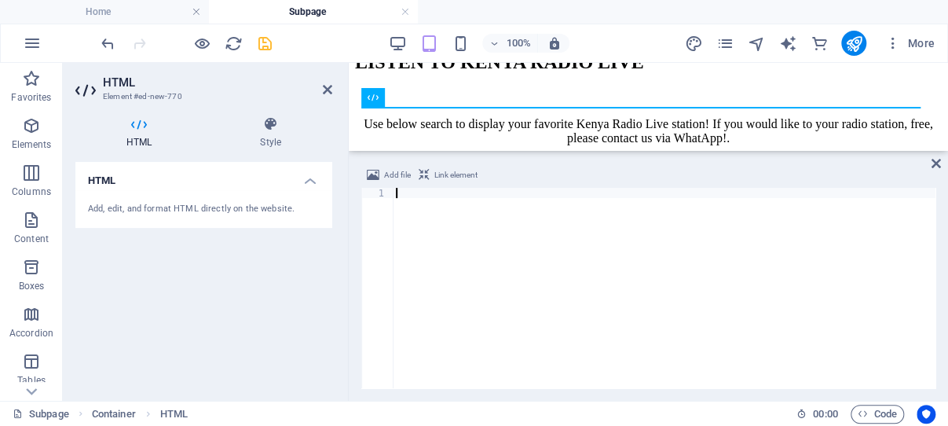
scroll to position [1484, 0]
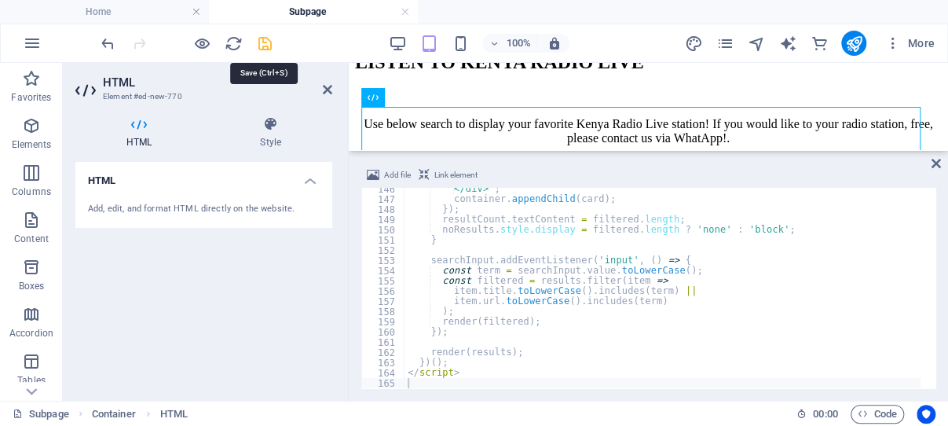
click at [265, 44] on icon "save" at bounding box center [265, 44] width 18 height 18
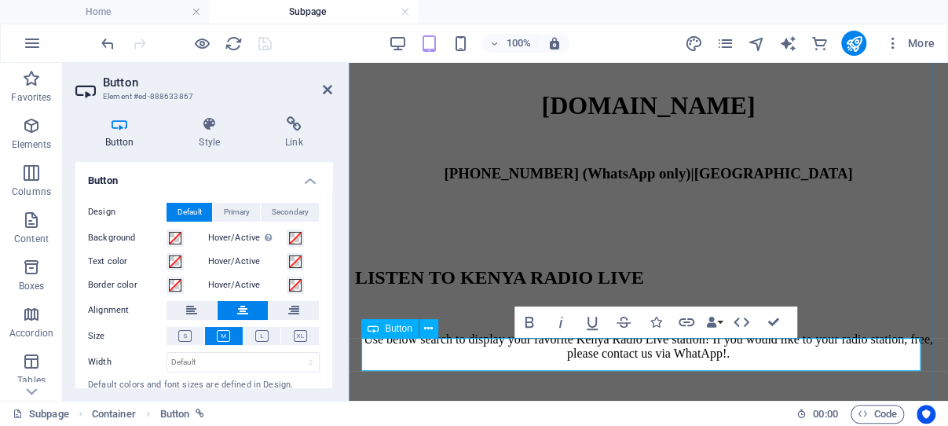
drag, startPoint x: 740, startPoint y: 354, endPoint x: 536, endPoint y: 343, distance: 204.4
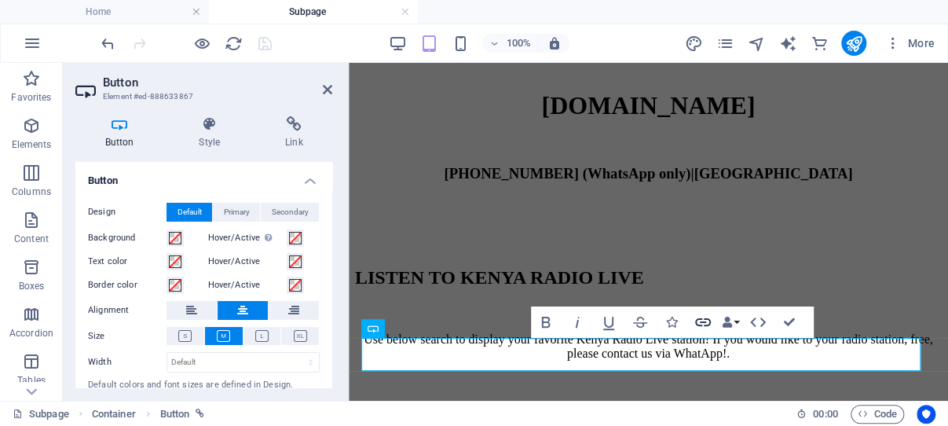
click at [705, 320] on icon "button" at bounding box center [703, 322] width 16 height 8
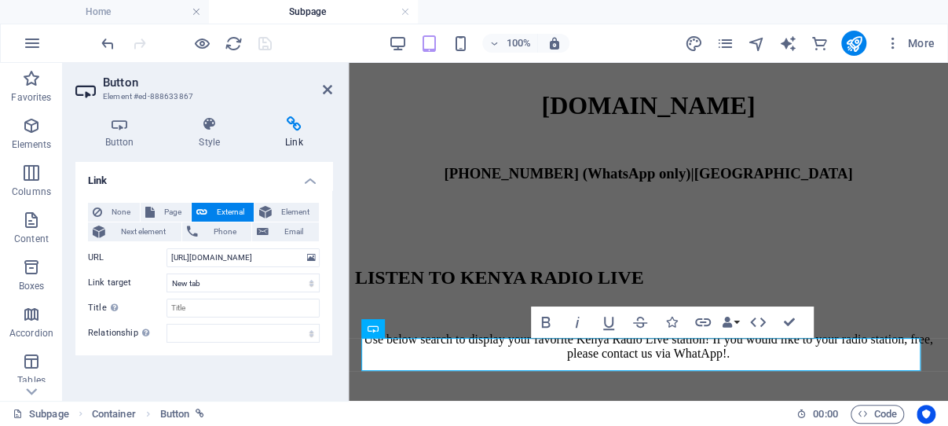
click at [229, 211] on span "External" at bounding box center [230, 212] width 37 height 19
drag, startPoint x: 197, startPoint y: 258, endPoint x: 324, endPoint y: 263, distance: 127.3
click at [320, 263] on input "[URL][DOMAIN_NAME]" at bounding box center [242, 257] width 153 height 19
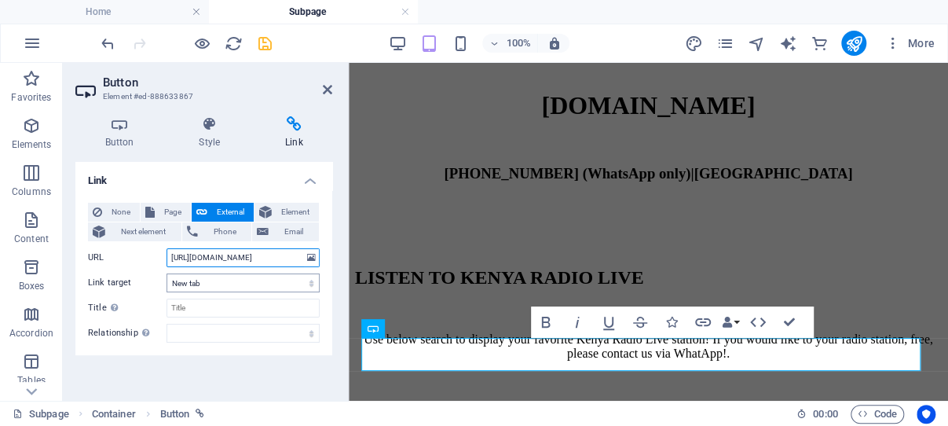
type input "[URL][DOMAIN_NAME]"
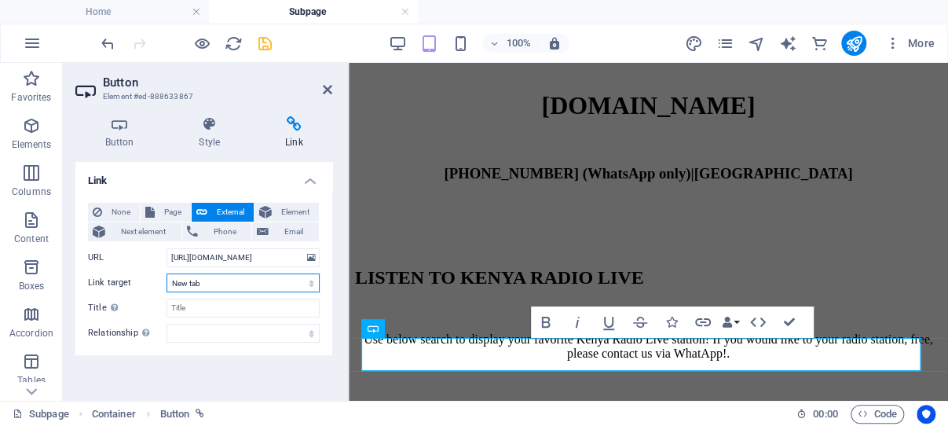
click at [166, 273] on select "New tab Same tab Overlay" at bounding box center [242, 282] width 153 height 19
select select
click option "Same tab" at bounding box center [0, 0] width 0 height 0
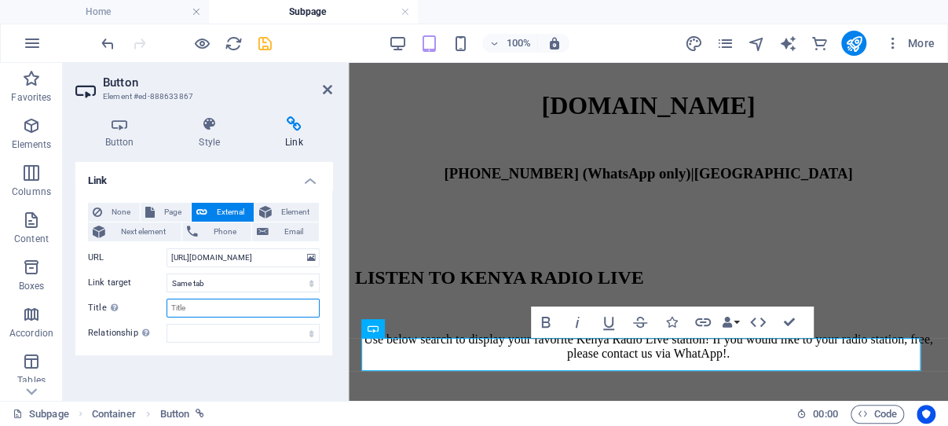
click at [216, 305] on input "Title Additional link description, should not be the same as the link text. The…" at bounding box center [242, 307] width 153 height 19
type input "Kenya Radio Live"
click at [166, 323] on select "alternate author bookmark external help license next nofollow noreferrer noopen…" at bounding box center [242, 332] width 153 height 19
select select "author"
click option "author" at bounding box center [0, 0] width 0 height 0
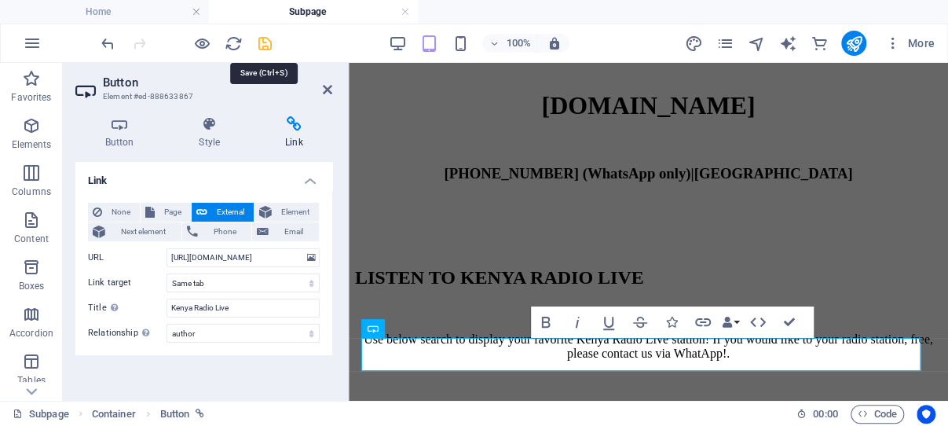
click at [265, 43] on icon "save" at bounding box center [265, 44] width 18 height 18
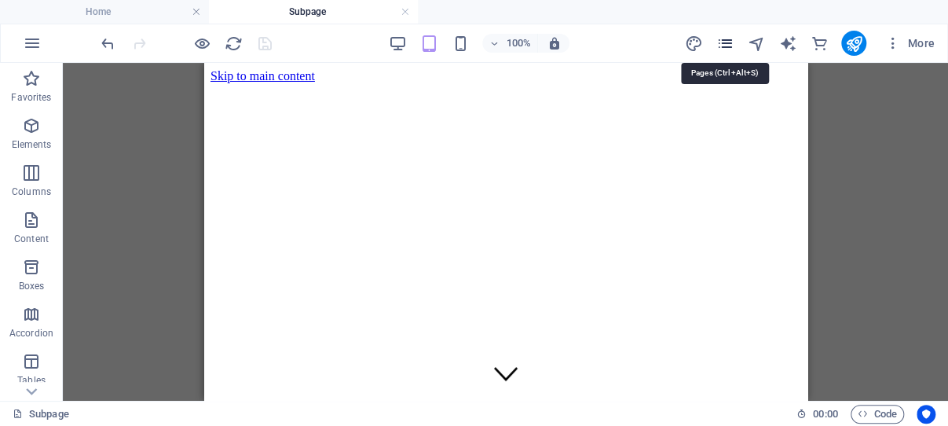
click at [723, 42] on icon "pages" at bounding box center [724, 44] width 18 height 18
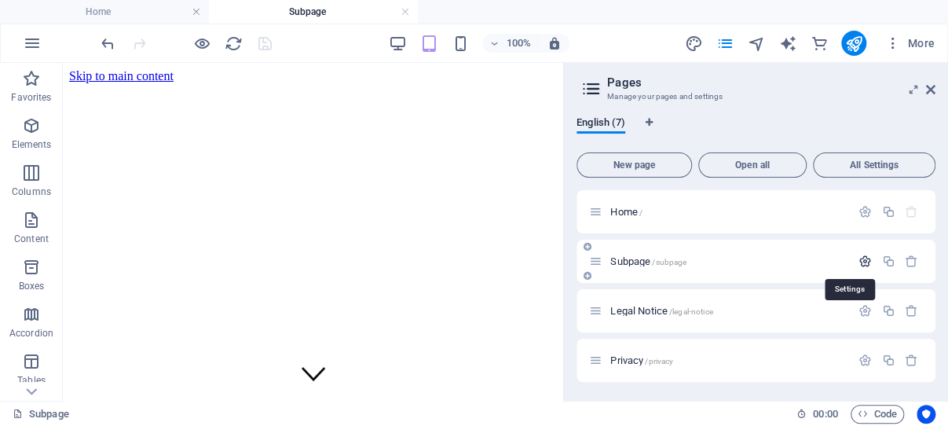
click at [858, 260] on icon "button" at bounding box center [864, 260] width 13 height 13
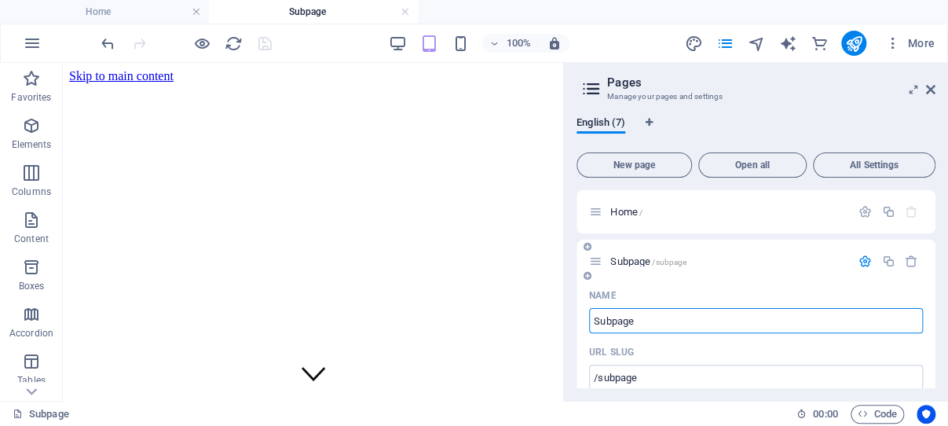
drag, startPoint x: 639, startPoint y: 322, endPoint x: 590, endPoint y: 322, distance: 48.7
click at [590, 322] on input "Subpage" at bounding box center [756, 320] width 334 height 25
type input "Liste"
type input "/lis"
type input "Lis"
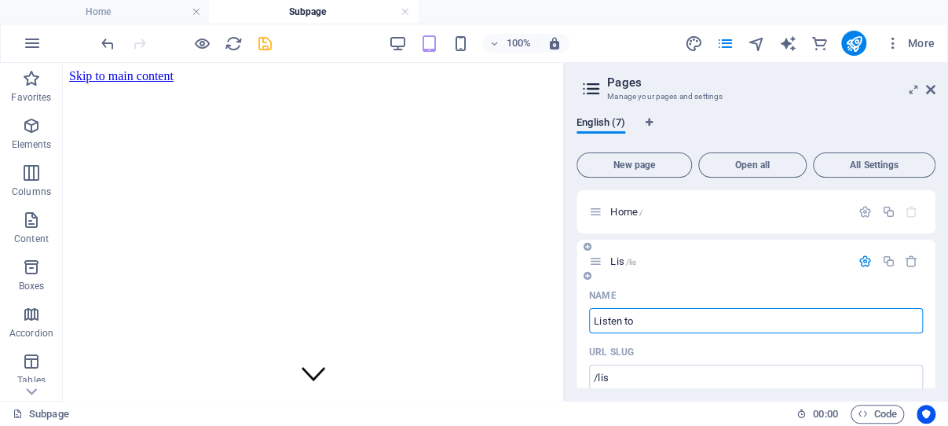
type input "Listen to"
type input "/listen"
type input "Listen"
type input "Listen to K"
type input "/listen-to"
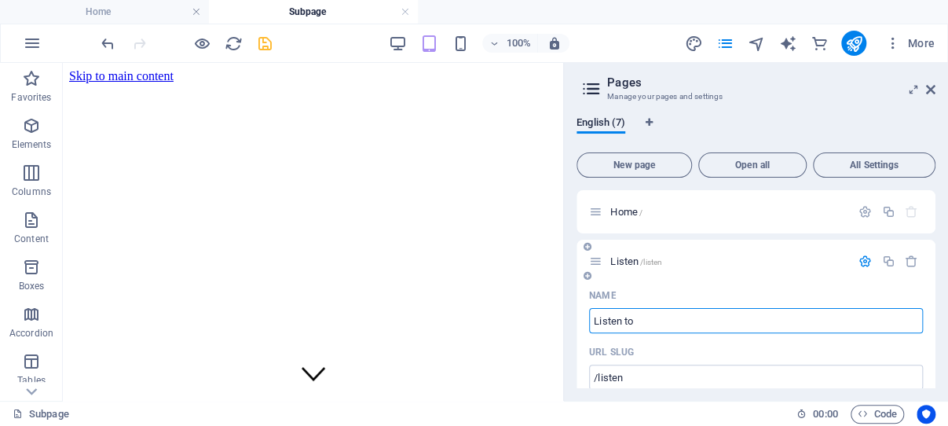
type input "Listen to"
type input "Listen to Kenya R"
type input "/listen-to-[GEOGRAPHIC_DATA]"
type input "Listen to [GEOGRAPHIC_DATA]"
type input "Listen to Kenya Radio Li"
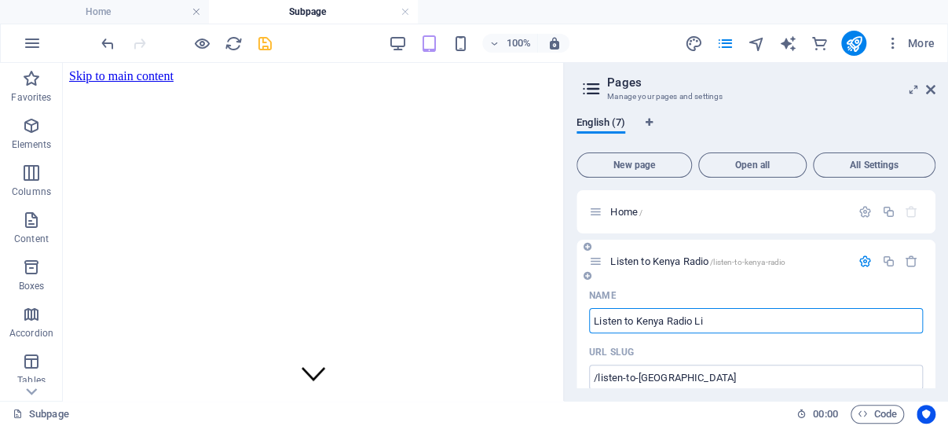
type input "/listen-to-kenya-radio"
type input "Listen to Kenya Radio"
type input "Listen to Kenya Radio Live"
type input "/listen-to-kenya-radio-live"
type input "Listen to Kenya Radio Live"
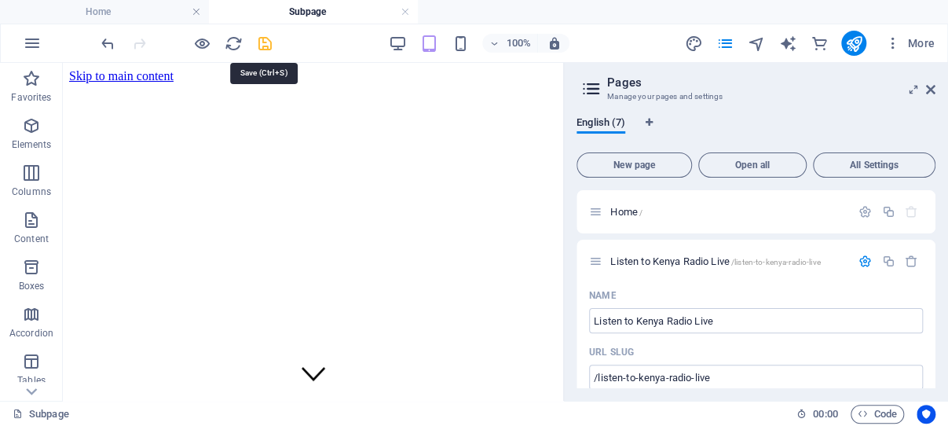
click at [265, 42] on icon "save" at bounding box center [265, 44] width 18 height 18
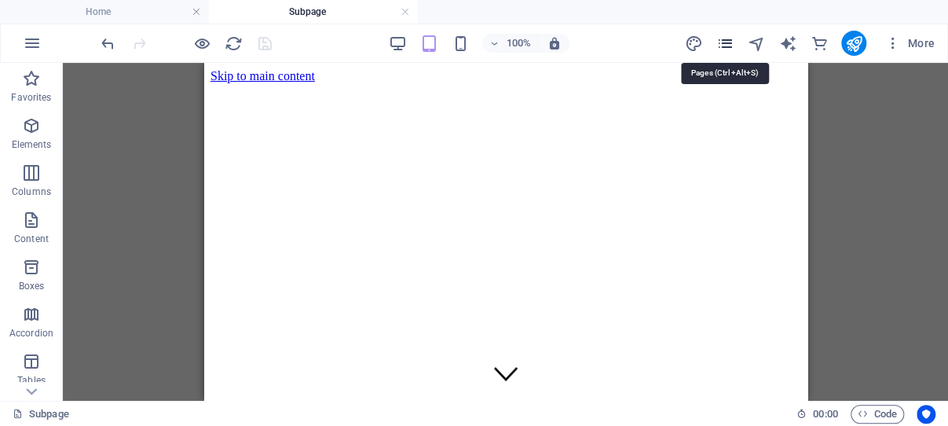
click at [722, 42] on icon "pages" at bounding box center [724, 44] width 18 height 18
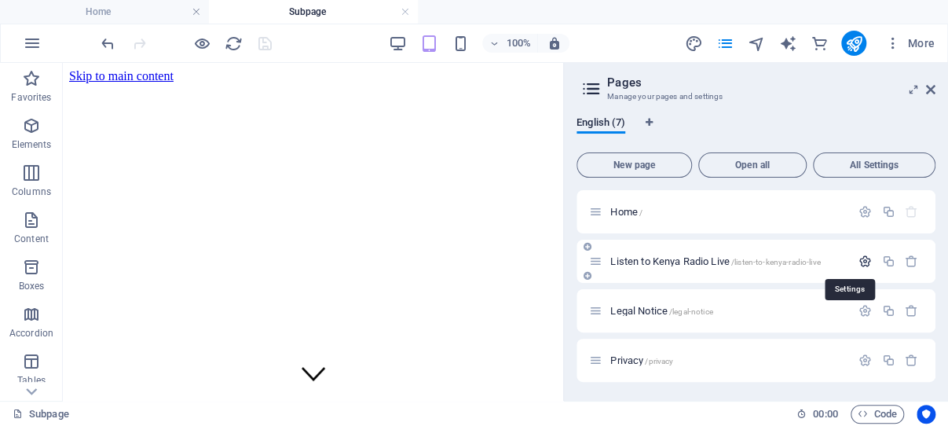
click at [858, 259] on icon "button" at bounding box center [864, 260] width 13 height 13
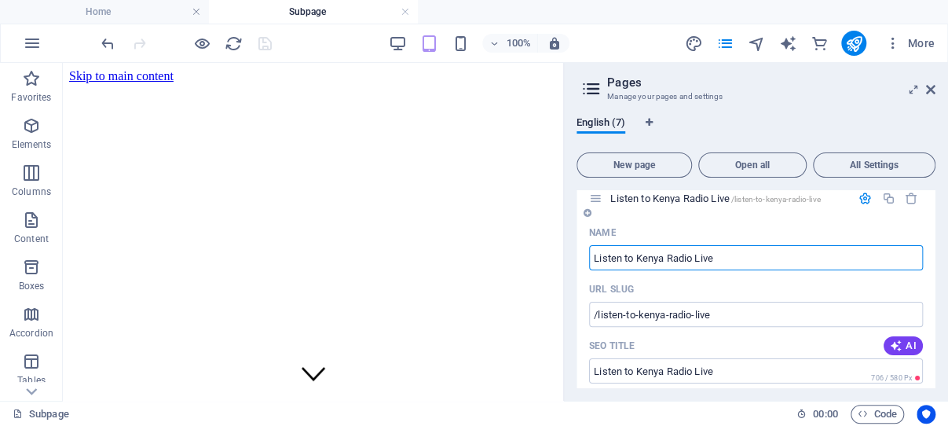
scroll to position [75, 0]
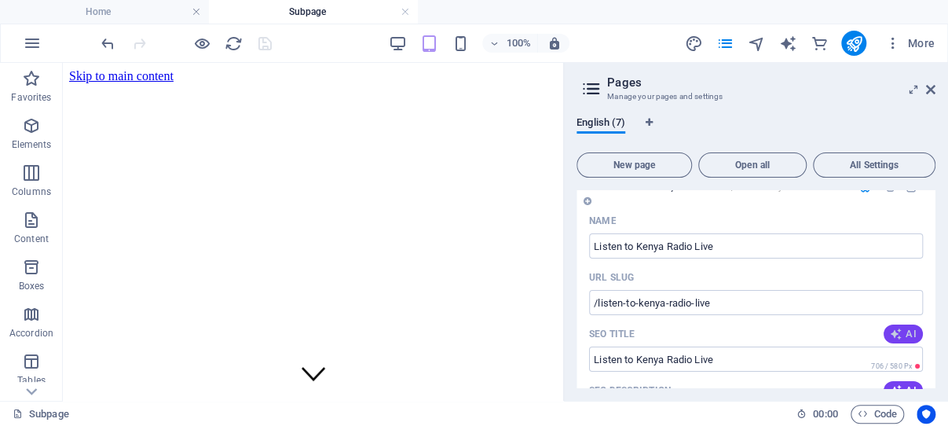
click at [890, 328] on icon "button" at bounding box center [896, 333] width 13 height 13
type input "Listen to Kenya Radio Live!"
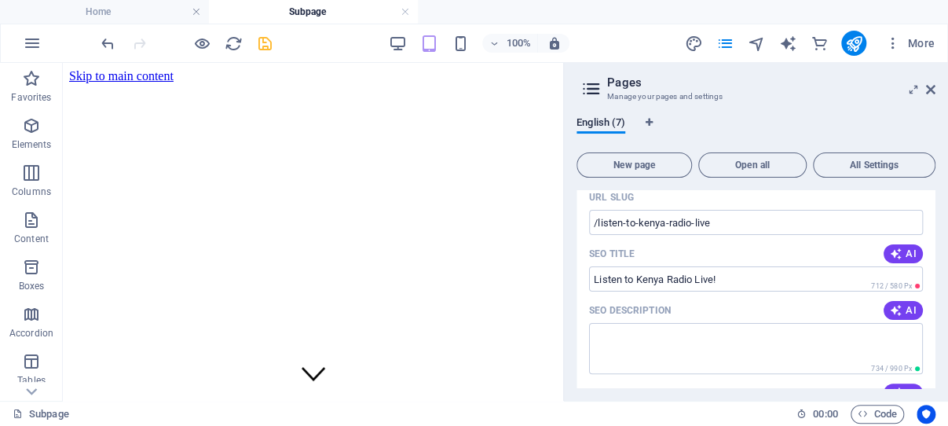
scroll to position [225, 0]
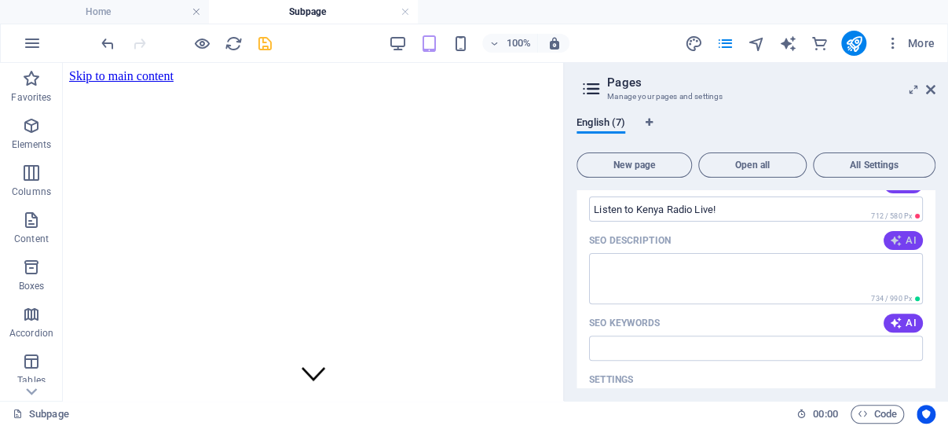
click at [890, 237] on icon "button" at bounding box center [896, 240] width 13 height 13
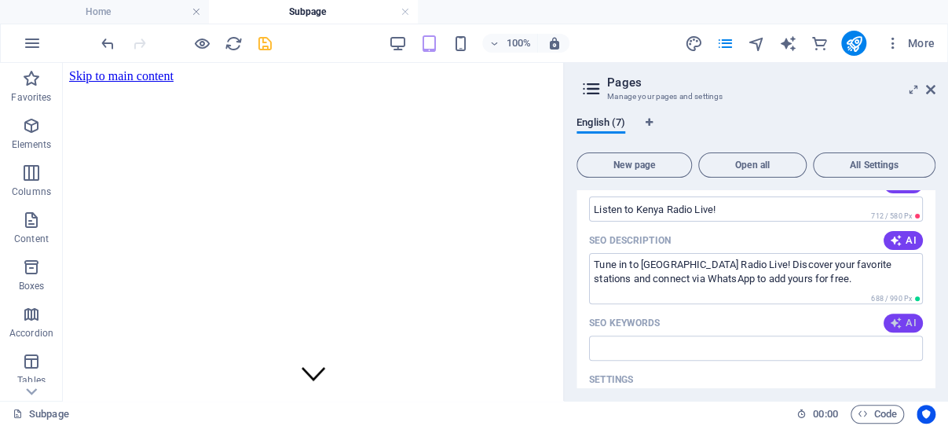
type textarea "Tune in to [GEOGRAPHIC_DATA] Radio Live! Discover your favorite stations and co…"
click at [890, 329] on icon "button" at bounding box center [896, 322] width 13 height 13
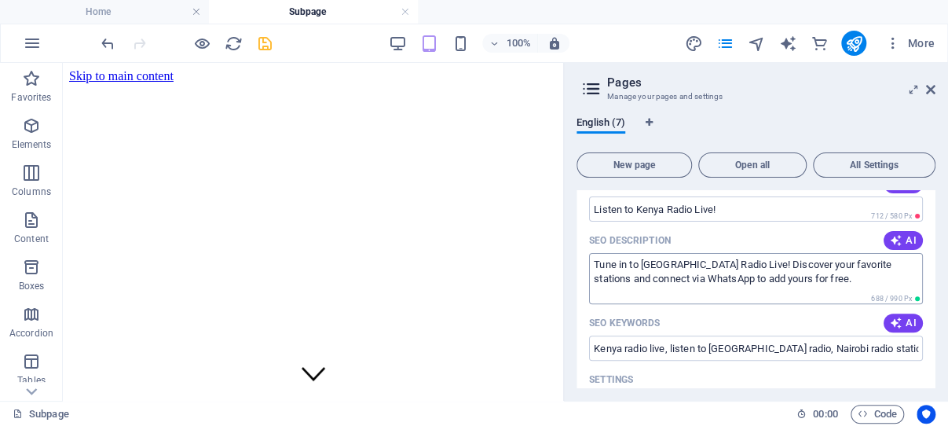
type input "Kenya radio live, listen to [GEOGRAPHIC_DATA] radio, Nairobi radio stations, li…"
click at [262, 42] on icon "save" at bounding box center [265, 44] width 18 height 18
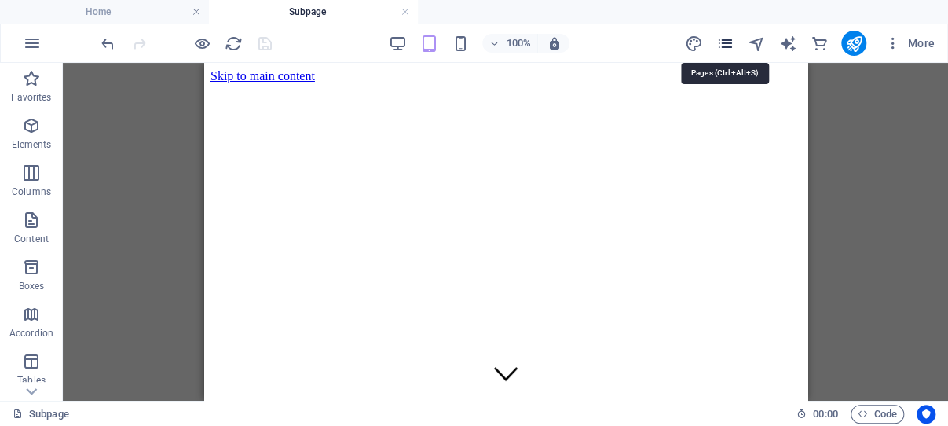
click at [728, 42] on icon "pages" at bounding box center [724, 44] width 18 height 18
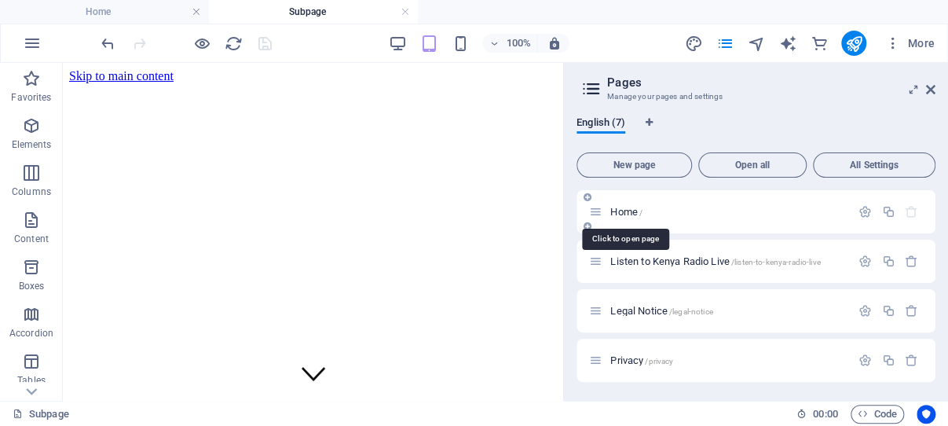
click at [623, 210] on span "Home /" at bounding box center [626, 212] width 32 height 12
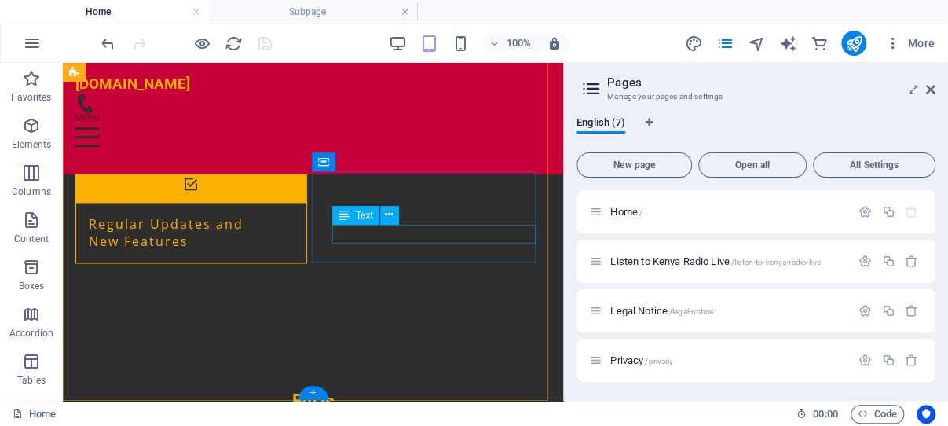
scroll to position [3684, 0]
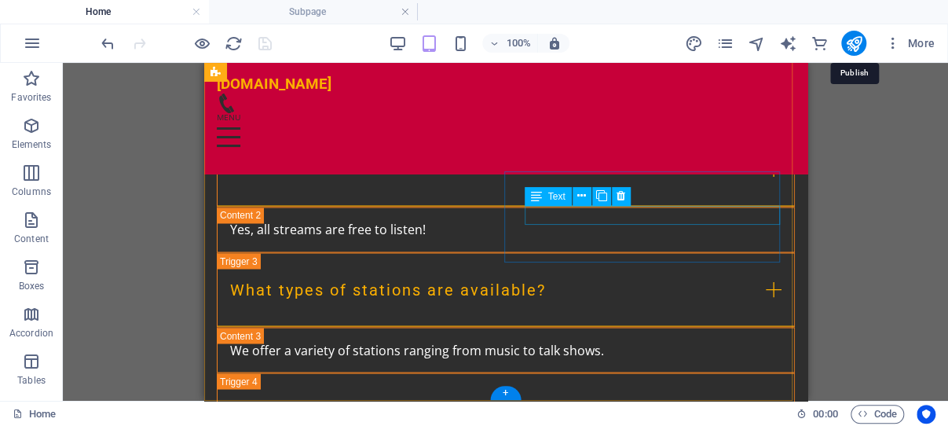
scroll to position [3387, 0]
